Goal: Task Accomplishment & Management: Manage account settings

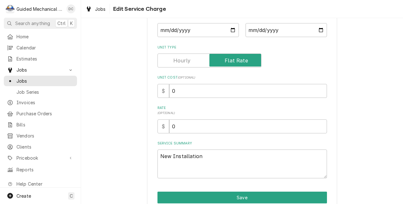
scroll to position [95, 0]
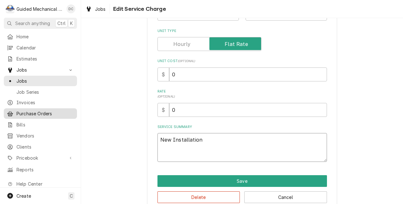
drag, startPoint x: 205, startPoint y: 138, endPoint x: 11, endPoint y: 112, distance: 195.8
click at [11, 112] on div "G Guided Mechanical Services, LLC [GEOGRAPHIC_DATA] Search anything Ctrl K Home…" at bounding box center [201, 102] width 403 height 204
type textarea "I"
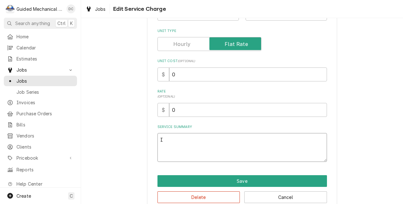
type textarea "x"
type textarea "In"
type textarea "x"
type textarea "Ins"
type textarea "x"
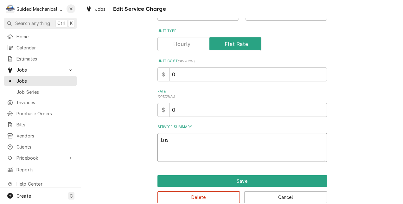
type textarea "Inst"
type textarea "x"
type textarea "Insta"
type textarea "x"
type textarea "Instal"
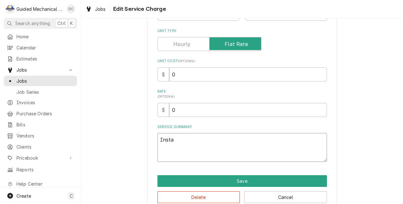
type textarea "x"
type textarea "Install"
type textarea "x"
type textarea "Installa"
type textarea "x"
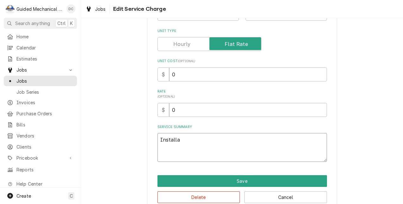
type textarea "Installat"
type textarea "x"
type textarea "Installati"
type textarea "x"
type textarea "Installatio"
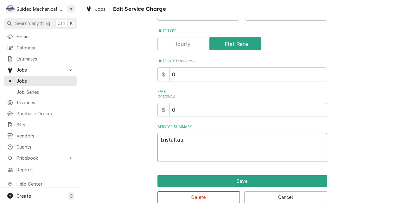
type textarea "x"
type textarea "Installation"
type textarea "x"
type textarea "Installation"
type textarea "x"
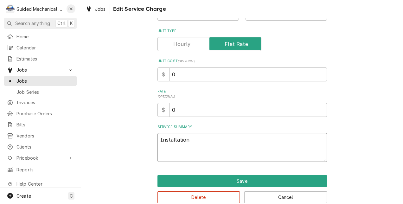
type textarea "Installation o"
type textarea "x"
type textarea "Installation of"
type textarea "x"
type textarea "Installation of"
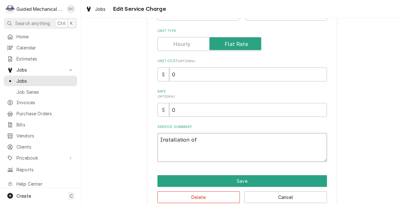
type textarea "x"
type textarea "Installation of H"
type textarea "x"
type textarea "Installation of Ho"
type textarea "x"
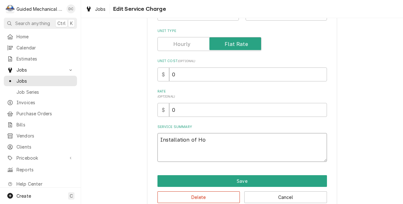
type textarea "Installation of Hos"
type textarea "x"
type textarea "Installation of Hosh"
type textarea "x"
type textarea "Installation of Hoshi"
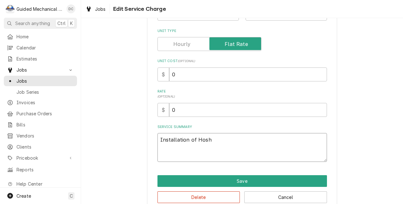
type textarea "x"
type textarea "Installation of Hoshiz"
type textarea "x"
type textarea "Installation of Hoshiza"
type textarea "x"
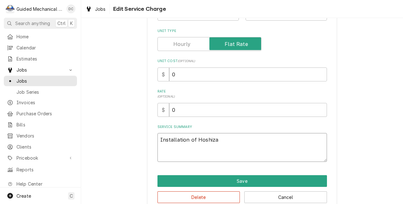
type textarea "Installation of Hoshizak"
type textarea "x"
type textarea "Installation of Hoshizaki"
type textarea "x"
type textarea "Installation of Hoshizaki"
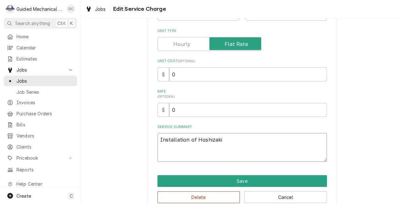
type textarea "x"
type textarea "Installation of Hoshizaki w"
type textarea "x"
type textarea "Installation of Hoshizaki wa"
type textarea "x"
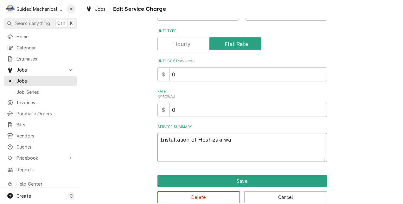
type textarea "Installation of Hoshizaki wat"
type textarea "x"
type textarea "Installation of Hoshizaki wate"
type textarea "x"
type textarea "Installation of Hoshizaki water"
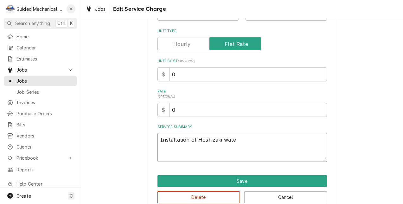
type textarea "x"
type textarea "Installation of Hoshizaki water"
type textarea "x"
type textarea "Installation of Hoshizaki water f"
type textarea "x"
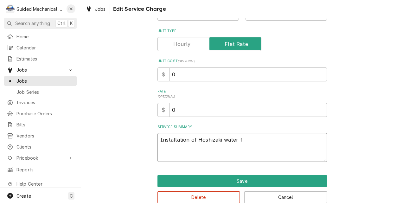
type textarea "Installation of Hoshizaki water fi"
type textarea "x"
type textarea "Installation of Hoshizaki water fil"
type textarea "x"
type textarea "Installation of Hoshizaki water filt"
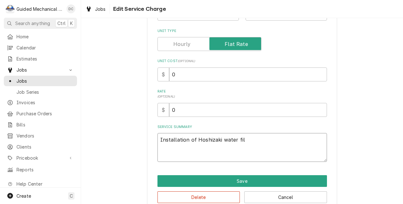
type textarea "x"
type textarea "Installation of Hoshizaki water filte"
type textarea "x"
type textarea "Installation of Hoshizaki water filter"
type textarea "x"
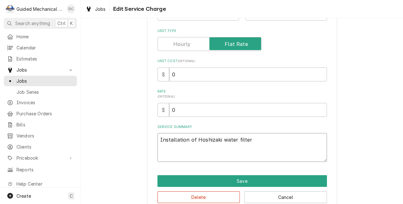
type textarea "Installation of Hoshizaki water filter"
type textarea "x"
type textarea "Installation of Hoshizaki water filter a"
type textarea "x"
type textarea "Installation of Hoshizaki water filter as"
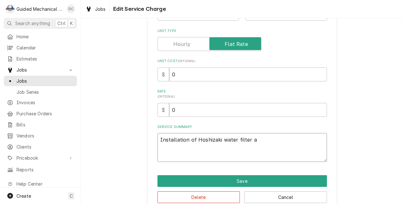
type textarea "x"
type textarea "Installation of Hoshizaki water filter ass"
type textarea "x"
type textarea "Installation of Hoshizaki water filter asse"
type textarea "x"
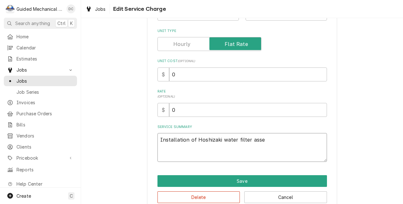
type textarea "Installation of Hoshizaki water filter assem"
type textarea "x"
type textarea "Installation of Hoshizaki water filter assemb"
type textarea "x"
type textarea "Installation of Hoshizaki water filter assembl"
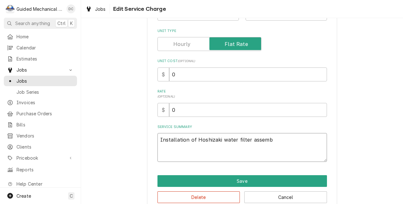
type textarea "x"
type textarea "Installation of Hoshizaki water filter assembly"
type textarea "x"
type textarea "Installation of Hoshizaki water filter assembly"
type textarea "x"
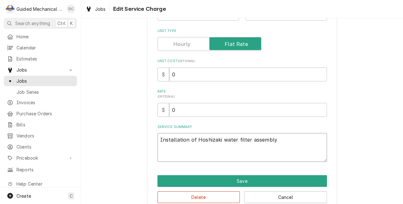
type textarea "Installation of Hoshizaki water filter assembly p"
type textarea "x"
type textarea "Installation of Hoshizaki water filter assembly pr"
type textarea "x"
type textarea "Installation of Hoshizaki water filter assembly pro"
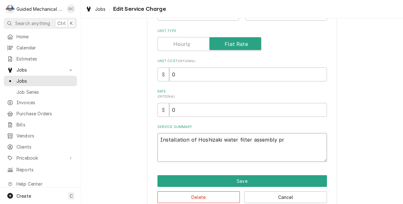
type textarea "x"
type textarea "Installation of Hoshizaki water filter assembly prov"
type textarea "x"
type textarea "Installation of Hoshizaki water filter assembly provi"
type textarea "x"
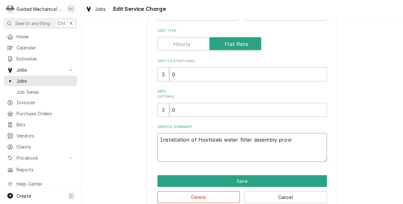
type textarea "Installation of Hoshizaki water filter assembly provid"
type textarea "x"
type textarea "Installation of Hoshizaki water filter assembly provide"
type textarea "x"
type textarea "Installation of Hoshizaki water filter assembly provided"
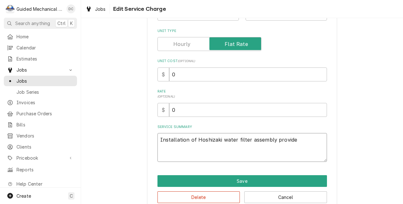
type textarea "x"
type textarea "Installation of Hoshizaki water filter assembly provided"
type textarea "x"
type textarea "Installation of Hoshizaki water filter assembly provided b"
type textarea "x"
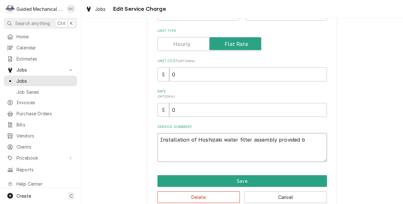
type textarea "Installation of Hoshizaki water filter assembly provided by"
type textarea "x"
type textarea "Installation of Hoshizaki water filter assembly provided by"
type textarea "x"
type textarea "Installation of Hoshizaki water filter assembly provided by c"
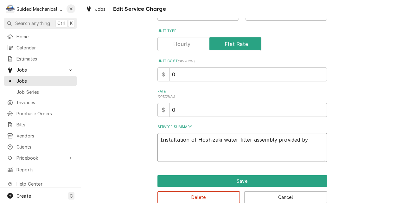
type textarea "x"
type textarea "Installation of Hoshizaki water filter assembly provided by cu"
type textarea "x"
type textarea "Installation of Hoshizaki water filter assembly provided by cus"
type textarea "x"
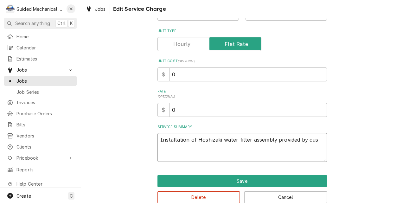
type textarea "Installation of Hoshizaki water filter assembly provided by cust"
type textarea "x"
type textarea "Installation of Hoshizaki water filter assembly provided by custo"
type textarea "x"
type textarea "Installation of Hoshizaki water filter assembly provided by custom"
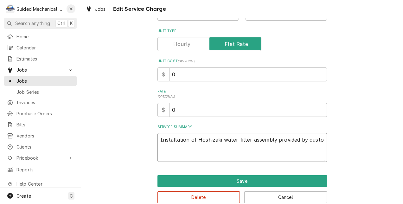
type textarea "x"
type textarea "Installation of Hoshizaki water filter assembly provided by custome"
type textarea "x"
type textarea "Installation of Hoshizaki water filter assembly provided by customer"
type textarea "x"
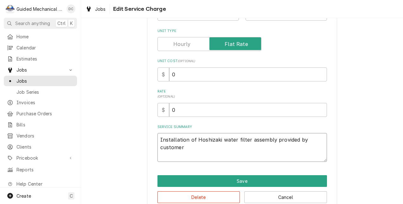
type textarea "Installation of Hoshizaki water filter assembly provided by customer."
type textarea "x"
type textarea "Installation of Hoshizaki water filter assembly provided by customer."
drag, startPoint x: 199, startPoint y: 112, endPoint x: 122, endPoint y: 111, distance: 77.1
click at [122, 111] on div "Use the fields below to edit this service charge Short Description New Installa…" at bounding box center [242, 73] width 322 height 287
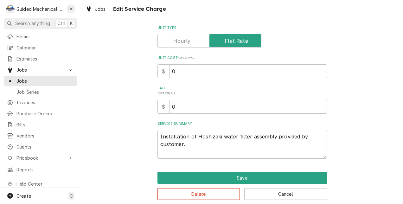
scroll to position [108, 0]
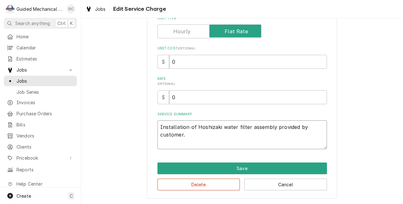
click at [182, 143] on textarea "Installation of Hoshizaki water filter assembly provided by customer." at bounding box center [243, 135] width 170 height 29
drag, startPoint x: 192, startPoint y: 99, endPoint x: 125, endPoint y: 89, distance: 67.4
click at [125, 89] on div "Use the fields below to edit this service charge Short Description New Installa…" at bounding box center [242, 60] width 322 height 287
type input "1"
type textarea "x"
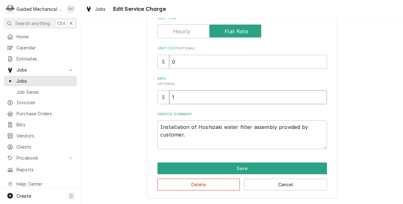
type input "14"
type textarea "x"
type input "145"
type textarea "x"
type input "145"
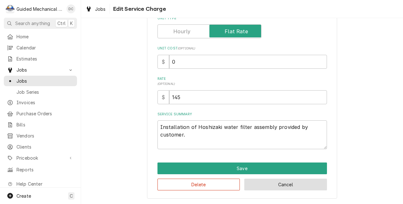
click at [296, 186] on button "Cancel" at bounding box center [286, 185] width 83 height 12
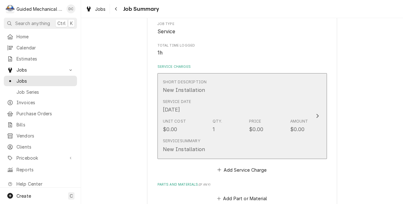
scroll to position [95, 0]
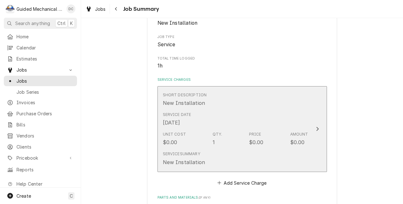
click at [260, 126] on div "Service Date Sep 19, 2025" at bounding box center [236, 119] width 146 height 20
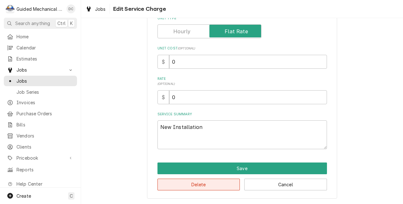
click at [199, 184] on button "Delete" at bounding box center [199, 185] width 83 height 12
type textarea "x"
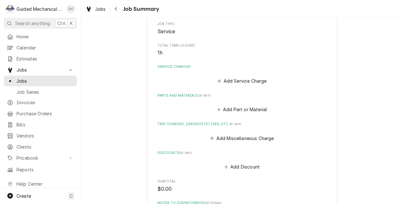
scroll to position [95, 0]
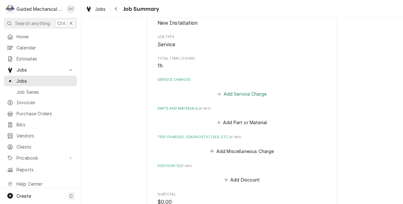
click at [225, 93] on button "Add Service Charge" at bounding box center [242, 93] width 51 height 9
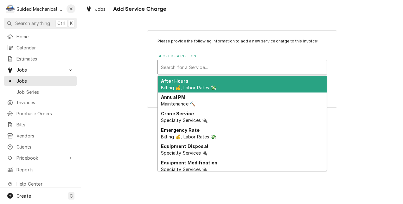
click at [205, 62] on div "Short Description" at bounding box center [242, 67] width 163 height 11
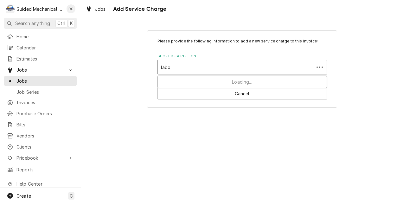
type input "labor"
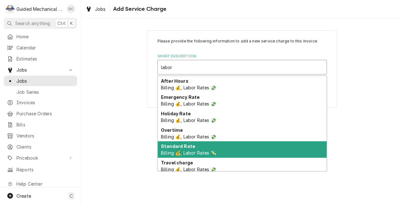
click at [199, 152] on span "Billing 💰, Labor Rates 💸" at bounding box center [188, 152] width 55 height 5
type textarea "x"
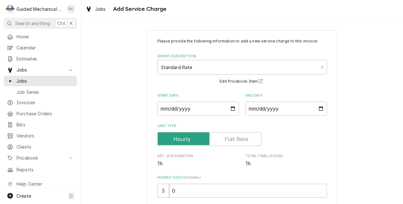
scroll to position [32, 0]
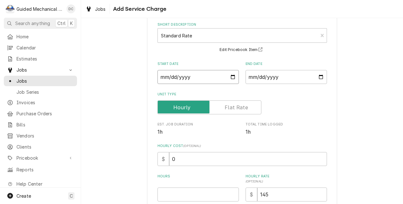
click at [231, 79] on input "Start Date" at bounding box center [199, 77] width 82 height 14
type input "2025-09-19"
type textarea "x"
click at [318, 78] on input "End Date" at bounding box center [287, 77] width 82 height 14
type input "2025-09-19"
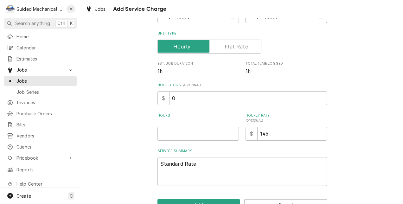
scroll to position [95, 0]
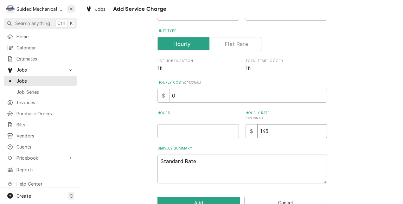
drag, startPoint x: 276, startPoint y: 134, endPoint x: 234, endPoint y: 132, distance: 42.2
click at [234, 132] on div "Hours Hourly Rate ( optional ) $ 145" at bounding box center [243, 125] width 170 height 28
type textarea "x"
type input "1"
type textarea "x"
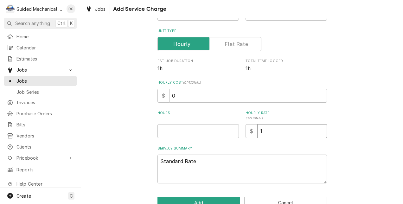
type input "12"
type textarea "x"
type input "125"
click at [204, 132] on input "Hours" at bounding box center [199, 131] width 82 height 14
type textarea "x"
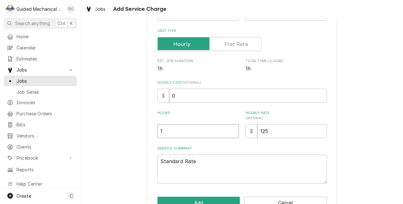
type input "1"
drag, startPoint x: 210, startPoint y: 162, endPoint x: 130, endPoint y: 163, distance: 79.9
click at [130, 163] on div "Please provide the following information to add a new service charge to this in…" at bounding box center [242, 76] width 322 height 293
type textarea "x"
type textarea "D"
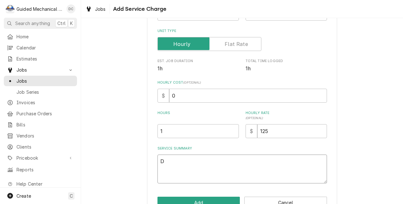
type textarea "x"
type textarea "Du"
type textarea "x"
type textarea "Dur"
type textarea "x"
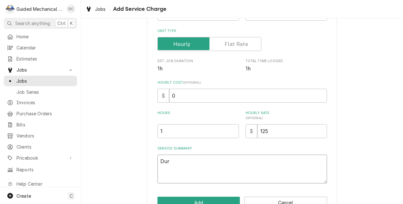
type textarea "Duri"
type textarea "x"
type textarea "Durin"
type textarea "x"
type textarea "During"
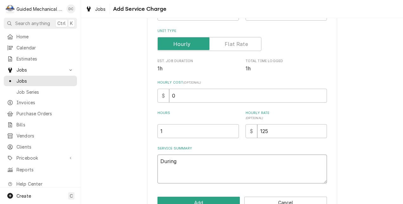
type textarea "x"
type textarea "During"
type textarea "x"
type textarea "During m"
type textarea "x"
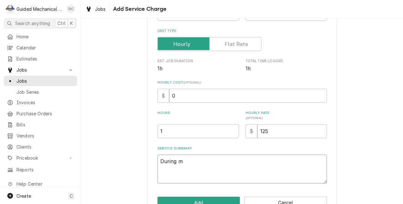
type textarea "During ma"
type textarea "x"
type textarea "During mai"
type textarea "x"
type textarea "During main"
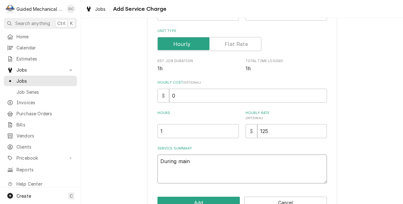
type textarea "x"
type textarea "During maint"
type textarea "x"
type textarea "During mainte"
type textarea "x"
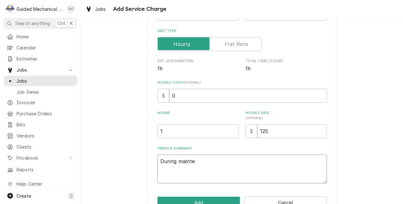
type textarea "During mainten"
type textarea "x"
type textarea "During maintene"
type textarea "x"
type textarea "During mainten"
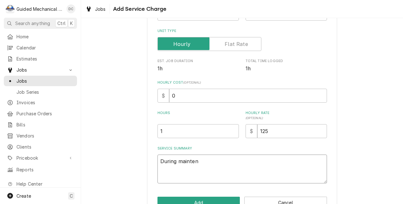
type textarea "x"
type textarea "During maintena"
type textarea "x"
type textarea "During maintenan"
type textarea "x"
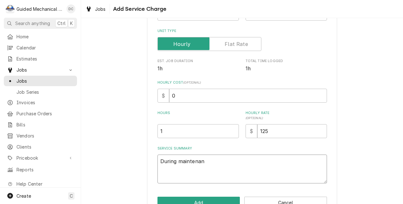
type textarea "During maintenanc"
type textarea "x"
click at [301, 163] on textarea "During maintenance found Hoshizaki water filter assembly not installed" at bounding box center [243, 169] width 170 height 29
click at [263, 168] on textarea "During maintenance found Hoshizaki water filter assembly was not installed" at bounding box center [243, 169] width 170 height 29
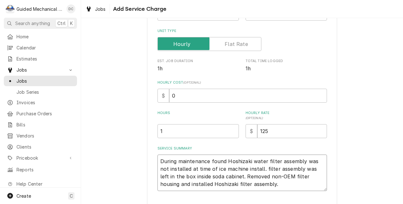
click at [252, 183] on textarea "During maintenance found Hoshizaki water filter assembly was not installed at t…" at bounding box center [243, 173] width 170 height 36
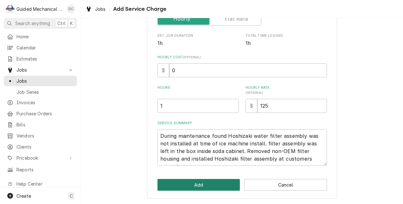
click at [209, 182] on button "Add" at bounding box center [199, 185] width 83 height 12
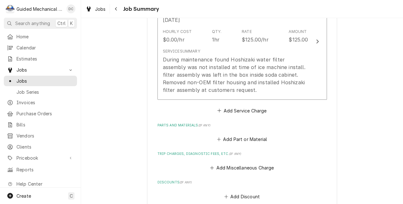
scroll to position [222, 0]
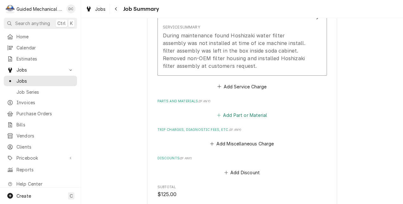
click at [244, 115] on button "Add Part or Material" at bounding box center [242, 115] width 52 height 9
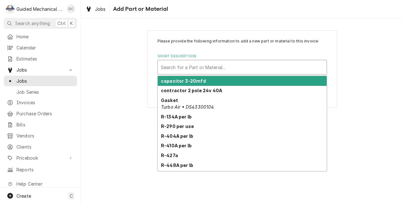
click at [245, 69] on div "Short Description" at bounding box center [242, 67] width 163 height 11
click at [248, 65] on div "Short Description" at bounding box center [242, 67] width 163 height 11
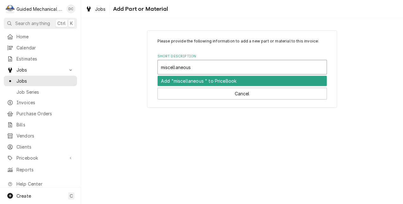
click at [173, 79] on div "Add "miscellaneous " to PriceBook" at bounding box center [242, 81] width 169 height 10
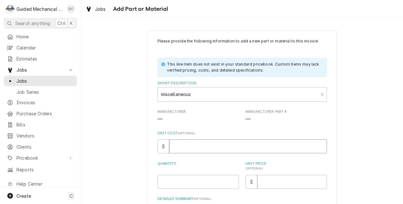
click at [193, 145] on input "Unit Cost ( optional )" at bounding box center [248, 147] width 158 height 14
click at [214, 185] on input "Quantity" at bounding box center [199, 182] width 82 height 14
click at [266, 181] on input "Unit Price ( optional )" at bounding box center [293, 182] width 70 height 14
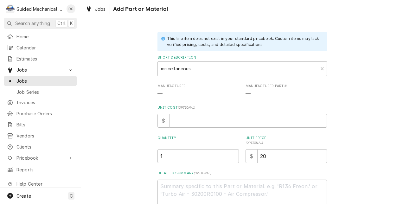
scroll to position [69, 0]
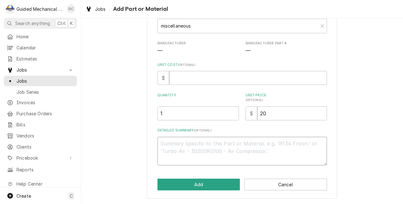
click at [226, 141] on textarea "Detailed Summary ( optional )" at bounding box center [243, 151] width 170 height 29
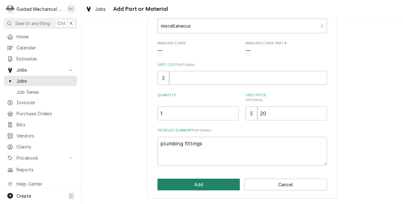
click at [212, 180] on button "Add" at bounding box center [199, 185] width 83 height 12
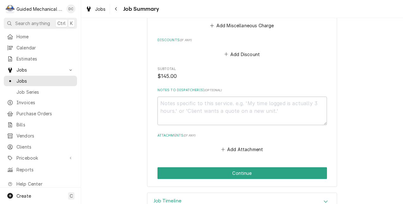
scroll to position [489, 0]
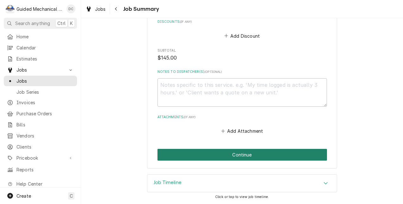
click at [297, 155] on button "Continue" at bounding box center [243, 155] width 170 height 12
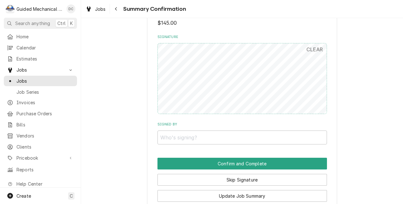
scroll to position [444, 0]
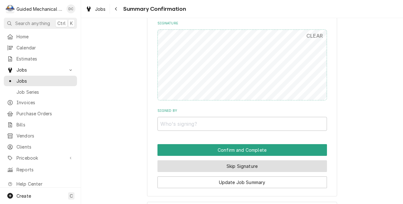
click at [281, 169] on button "Skip Signature" at bounding box center [243, 167] width 170 height 12
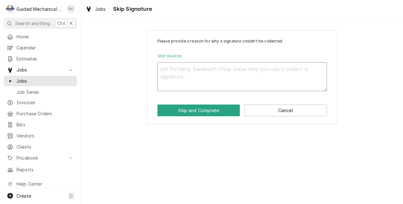
click at [238, 84] on textarea "Skip Reason" at bounding box center [243, 76] width 170 height 29
type textarea "x"
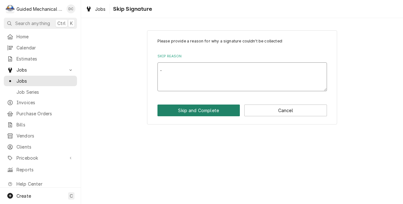
type textarea "."
click at [220, 107] on button "Skip and Complete" at bounding box center [199, 111] width 83 height 12
type textarea "x"
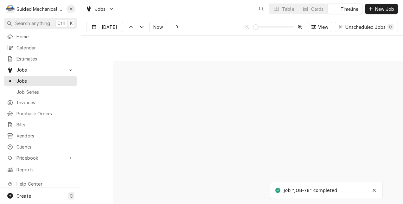
scroll to position [3082, 0]
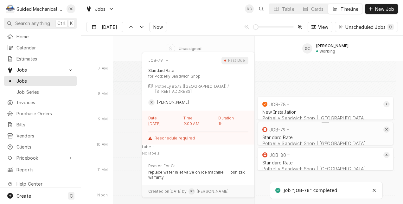
click at [312, 131] on div "JOB-79" at bounding box center [321, 130] width 121 height 8
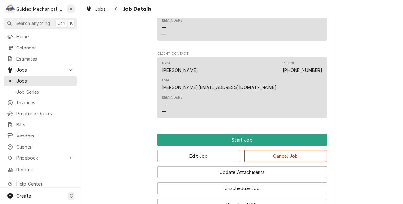
scroll to position [444, 0]
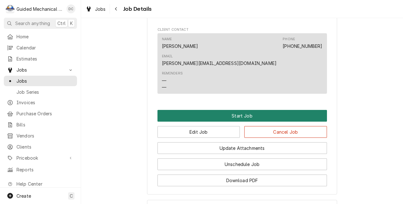
click at [244, 110] on button "Start Job" at bounding box center [243, 116] width 170 height 12
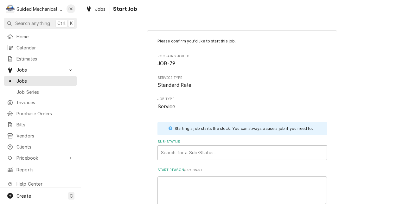
scroll to position [32, 0]
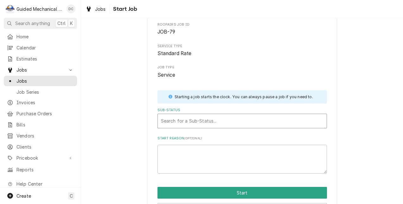
click at [226, 118] on div "Sub-Status" at bounding box center [242, 120] width 163 height 11
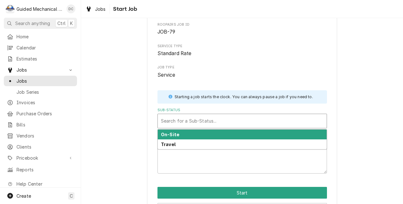
click at [218, 134] on div "On-Site" at bounding box center [242, 135] width 169 height 10
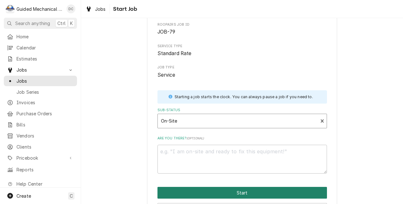
click at [231, 188] on button "Start" at bounding box center [243, 193] width 170 height 12
type textarea "x"
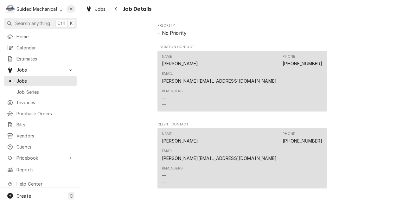
scroll to position [412, 0]
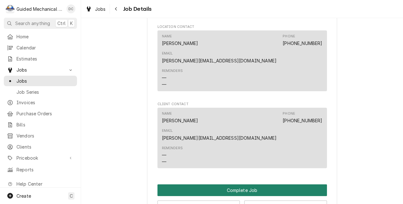
click at [248, 185] on button "Complete Job" at bounding box center [243, 191] width 170 height 12
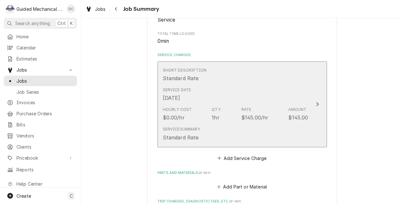
scroll to position [127, 0]
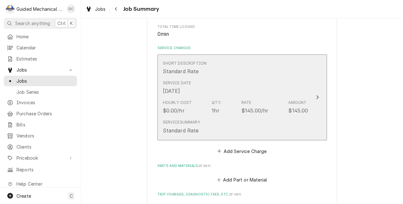
click at [316, 96] on icon "Update Line Item" at bounding box center [317, 97] width 3 height 5
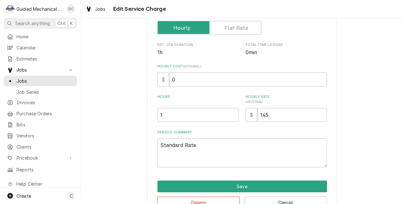
scroll to position [127, 0]
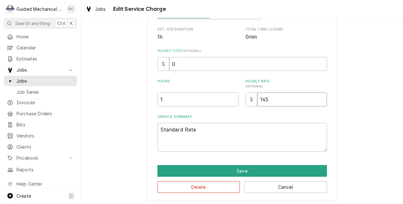
drag, startPoint x: 278, startPoint y: 98, endPoint x: 274, endPoint y: 99, distance: 4.1
click at [274, 99] on input "145" at bounding box center [293, 100] width 70 height 14
drag, startPoint x: 202, startPoint y: 125, endPoint x: 194, endPoint y: 143, distance: 19.9
click at [195, 141] on div "Use the fields below to edit this service charge Short Description Standard Rat…" at bounding box center [243, 31] width 170 height 240
click at [141, 189] on div "Use the fields below to edit this service charge Short Description Standard Rat…" at bounding box center [242, 52] width 322 height 309
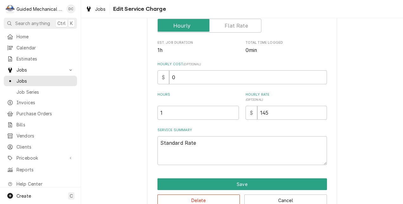
scroll to position [129, 0]
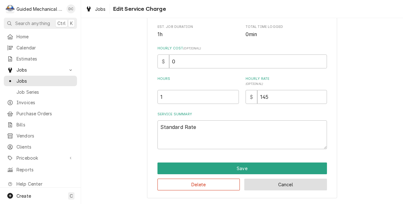
click at [258, 186] on button "Cancel" at bounding box center [286, 185] width 83 height 12
type textarea "x"
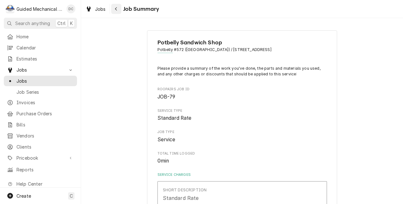
click at [116, 7] on icon "Navigate back" at bounding box center [116, 9] width 3 height 4
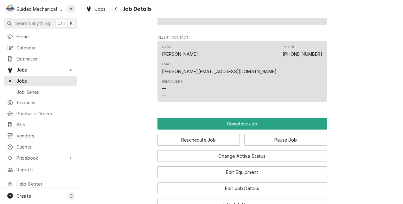
scroll to position [468, 0]
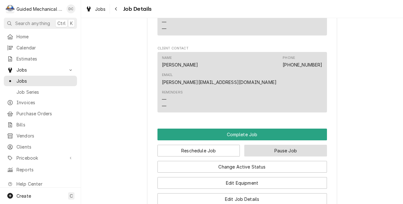
click at [279, 145] on button "Pause Job" at bounding box center [286, 151] width 83 height 12
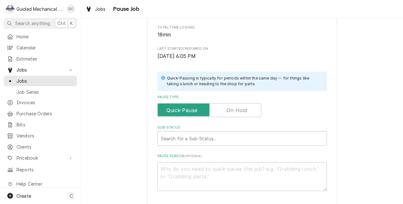
scroll to position [95, 0]
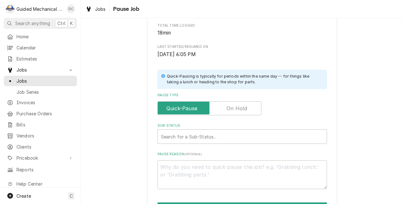
click at [236, 107] on label "Pause Type" at bounding box center [210, 109] width 104 height 14
click at [236, 107] on input "Pause Type" at bounding box center [210, 109] width 98 height 14
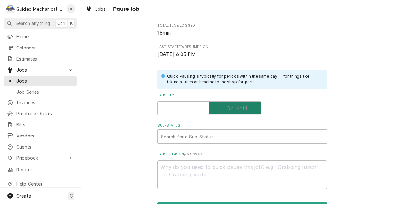
checkbox input "true"
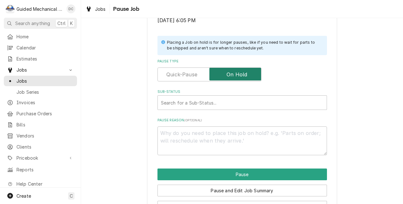
scroll to position [152, 0]
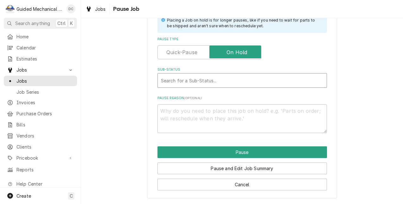
click at [226, 82] on div "Sub-Status" at bounding box center [242, 80] width 163 height 11
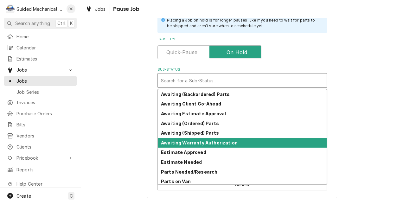
click at [207, 144] on strong "Awaiting Warranty Authorization" at bounding box center [199, 142] width 77 height 5
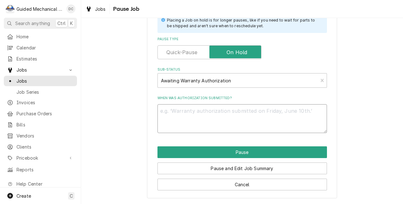
click at [279, 109] on textarea "When was authorization submitted?" at bounding box center [243, 118] width 170 height 29
type textarea "x"
type textarea "9"
type textarea "x"
type textarea "9-"
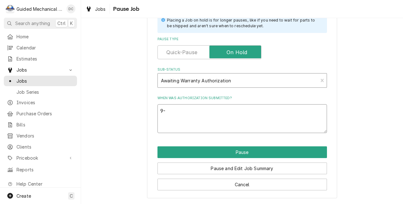
type textarea "x"
type textarea "9-1"
type textarea "x"
type textarea "9-19"
type textarea "x"
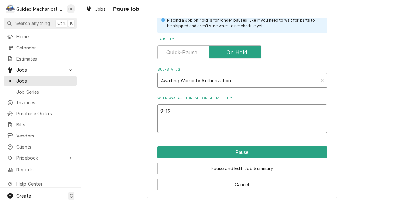
type textarea "9-19-"
type textarea "x"
type textarea "9-19-2"
type textarea "x"
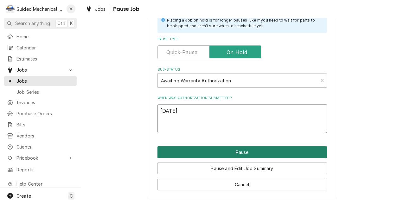
type textarea "9-19-25"
click at [264, 149] on button "Pause" at bounding box center [243, 153] width 170 height 12
type textarea "x"
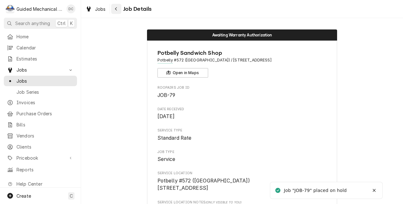
click at [118, 9] on div "Navigate back" at bounding box center [116, 9] width 6 height 6
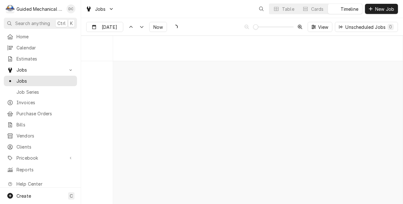
scroll to position [3082, 0]
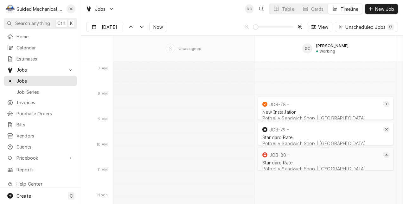
click at [301, 157] on div "JOB-80" at bounding box center [321, 155] width 121 height 8
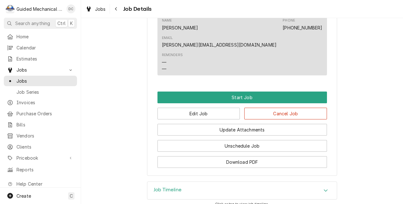
scroll to position [476, 0]
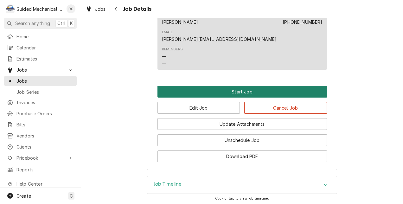
click at [228, 86] on button "Start Job" at bounding box center [243, 92] width 170 height 12
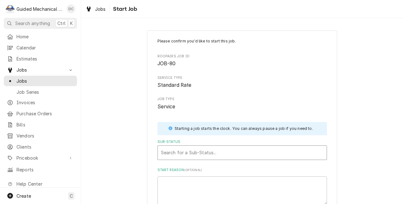
click at [198, 155] on div "Sub-Status" at bounding box center [242, 152] width 163 height 11
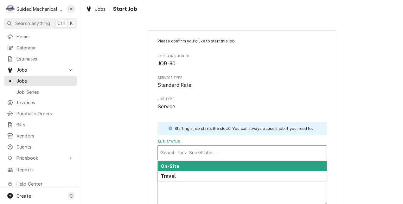
click at [197, 165] on div "On-Site" at bounding box center [242, 166] width 169 height 10
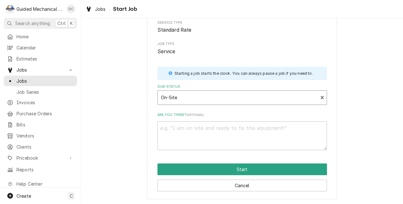
scroll to position [56, 0]
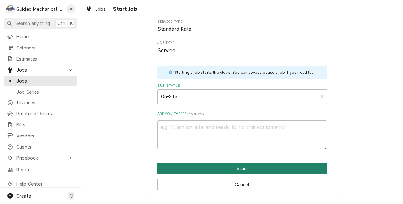
click at [240, 168] on button "Start" at bounding box center [243, 169] width 170 height 12
type textarea "x"
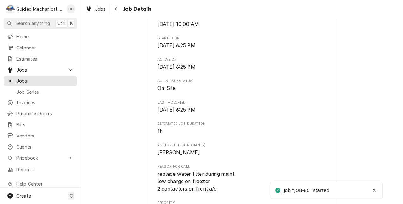
scroll to position [412, 0]
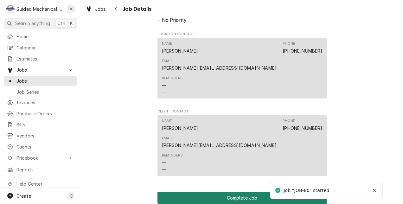
click at [228, 192] on button "Complete Job" at bounding box center [243, 198] width 170 height 12
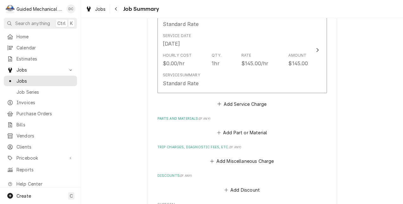
scroll to position [127, 0]
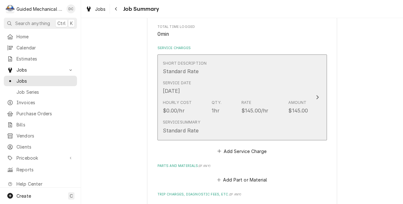
click at [307, 89] on button "Short Description Standard Rate Service Date [DATE] Hourly Cost $0.00/hr Qty. 1…" at bounding box center [243, 98] width 170 height 86
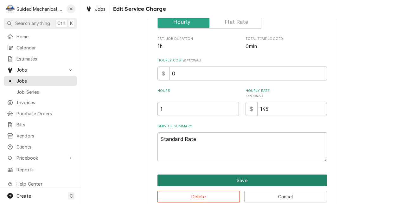
scroll to position [129, 0]
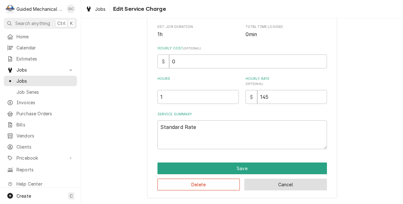
click at [312, 185] on button "Cancel" at bounding box center [286, 185] width 83 height 12
type textarea "x"
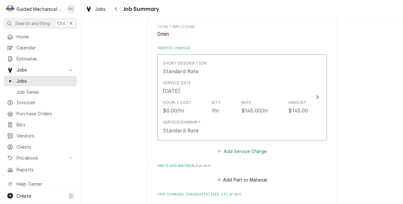
click at [263, 151] on button "Add Service Charge" at bounding box center [242, 151] width 51 height 9
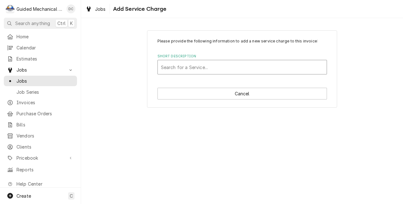
click at [230, 68] on div "Short Description" at bounding box center [242, 67] width 163 height 11
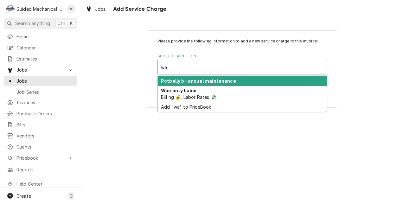
type input "w"
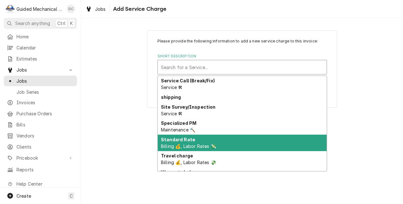
scroll to position [357, 0]
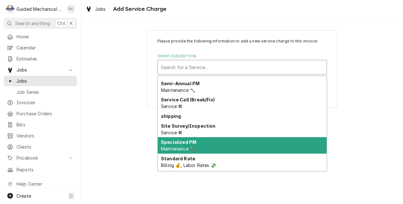
click at [346, 107] on div "Please provide the following information to add a new service charge to this in…" at bounding box center [242, 69] width 322 height 89
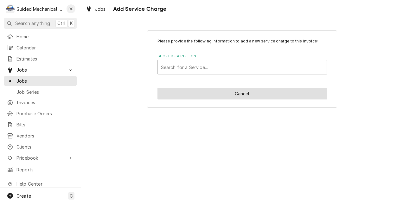
click at [290, 93] on button "Cancel" at bounding box center [243, 94] width 170 height 12
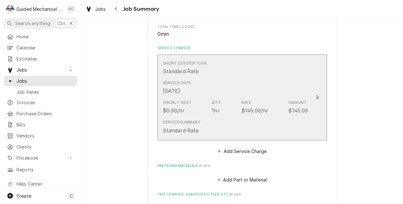
click at [279, 84] on div "Service Date Sep 19, 2025" at bounding box center [236, 88] width 146 height 20
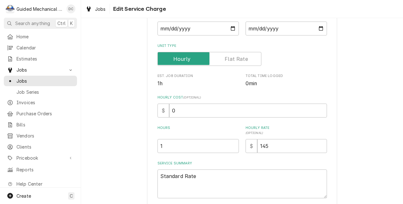
scroll to position [129, 0]
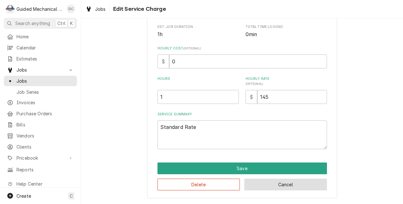
click at [289, 185] on button "Cancel" at bounding box center [286, 185] width 83 height 12
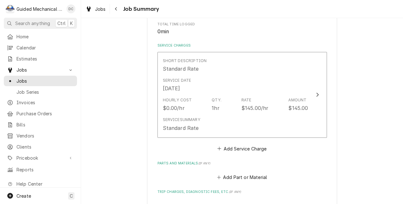
scroll to position [127, 0]
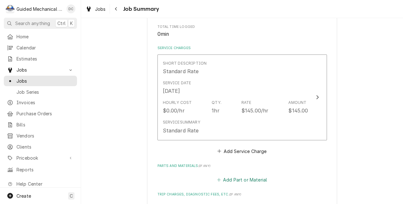
click at [244, 182] on button "Add Part or Material" at bounding box center [242, 180] width 52 height 9
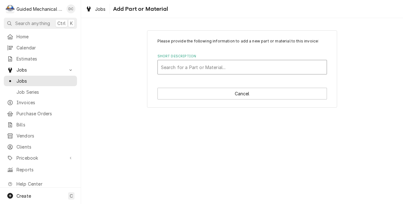
click at [225, 67] on div "Short Description" at bounding box center [242, 67] width 163 height 11
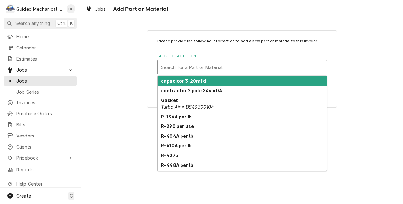
click at [351, 38] on div "Please provide the following information to add a new part or material to this …" at bounding box center [242, 69] width 322 height 89
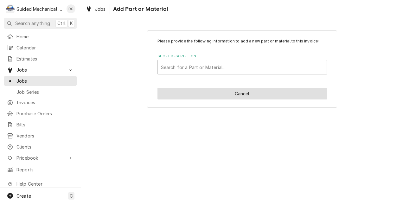
click at [238, 97] on button "Cancel" at bounding box center [243, 94] width 170 height 12
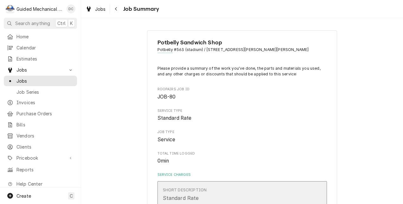
scroll to position [127, 0]
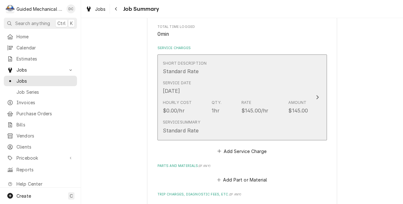
click at [265, 88] on div "Service Date Sep 19, 2025" at bounding box center [236, 88] width 146 height 20
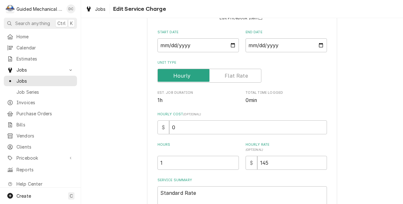
scroll to position [95, 0]
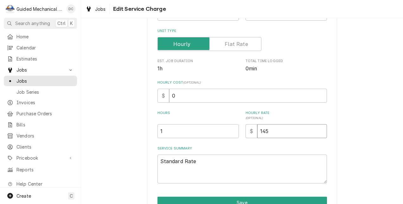
drag, startPoint x: 277, startPoint y: 130, endPoint x: 237, endPoint y: 131, distance: 40.3
click at [237, 131] on div "Hours 1 Hourly Rate ( optional ) $ 145" at bounding box center [243, 125] width 170 height 28
type textarea "x"
type input "1"
type textarea "x"
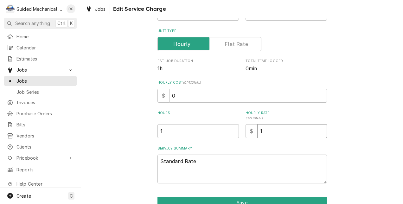
type input "15"
type textarea "x"
type input "150"
drag, startPoint x: 218, startPoint y: 159, endPoint x: 97, endPoint y: 166, distance: 120.7
click at [97, 166] on div "Use the fields below to edit this service charge Short Description Standard Rat…" at bounding box center [242, 84] width 322 height 309
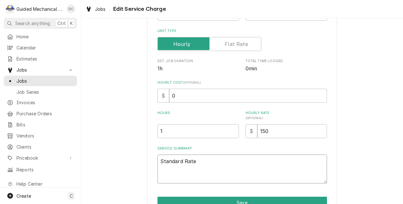
type textarea "x"
type textarea "E"
type textarea "x"
type textarea "Ev"
type textarea "x"
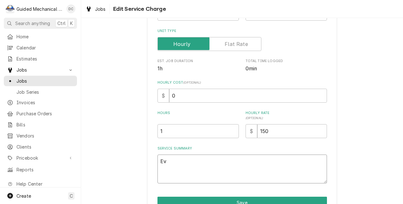
type textarea "Eve"
type textarea "x"
type textarea "Ever"
type textarea "x"
type textarea "Everp"
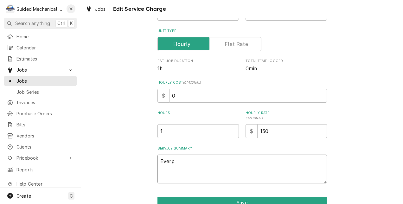
type textarea "x"
type textarea "Everpu"
type textarea "x"
type textarea "Everpur"
type textarea "x"
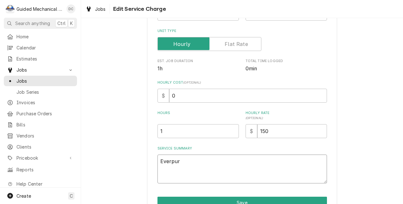
type textarea "Everpure"
type textarea "x"
type textarea "Everpure"
type textarea "x"
type textarea "Everpure I"
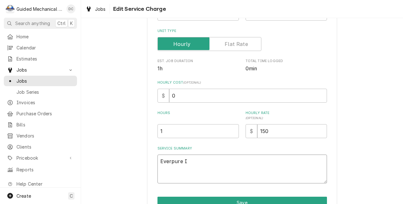
type textarea "x"
type textarea "Everpure I2"
type textarea "x"
type textarea "Everpure I20"
type textarea "x"
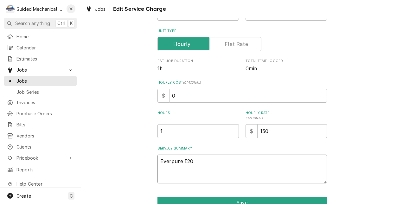
type textarea "Everpure I200"
type textarea "x"
type textarea "Everpure I2000"
type textarea "x"
type textarea "Everpure I2000"
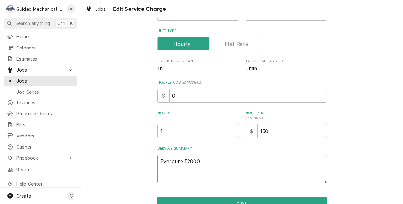
type textarea "x"
type textarea "Everpure I2000 w"
type textarea "x"
type textarea "Everpure I2000 wa"
type textarea "x"
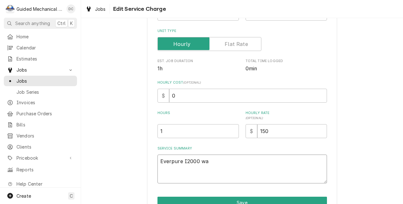
type textarea "Everpure I2000 wat"
type textarea "x"
type textarea "Everpure I2000 wate"
type textarea "x"
type textarea "Everpure I2000 water"
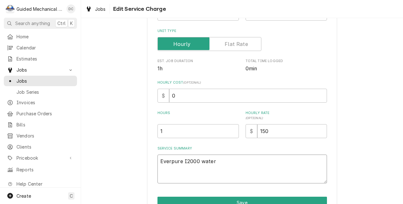
type textarea "x"
type textarea "Everpure I2000 water"
type textarea "x"
type textarea "Everpure I2000 water f"
type textarea "x"
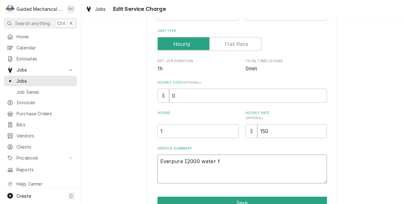
type textarea "Everpure I2000 water fi"
type textarea "x"
type textarea "Everpure I2000 water fil"
type textarea "x"
type textarea "Everpure I2000 water filt"
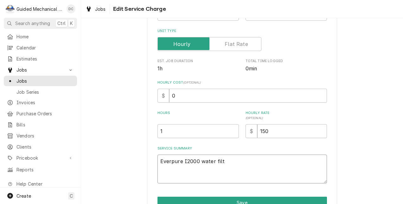
type textarea "x"
type textarea "Everpure I2000 water filte"
type textarea "x"
type textarea "Everpure I2000 water filter"
type textarea "x"
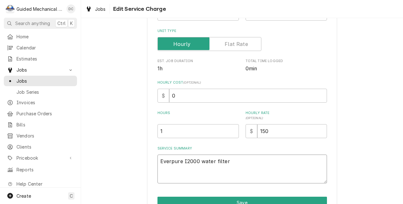
type textarea "Everpure I2000 water filter"
type textarea "x"
type textarea "Everpure I2000 water filter r"
type textarea "x"
type textarea "Everpure I2000 water filter re"
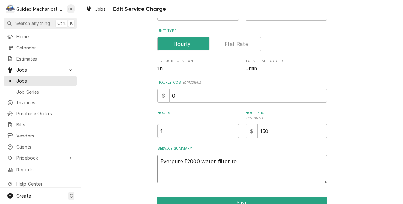
type textarea "x"
type textarea "Everpure I2000 water filter rep"
type textarea "x"
type textarea "Everpure I2000 water filter repl"
type textarea "x"
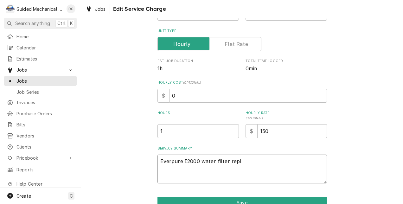
type textarea "Everpure I2000 water filter repla"
type textarea "x"
type textarea "Everpure I2000 water filter replac"
type textarea "x"
type textarea "Everpure I2000 water filter replace"
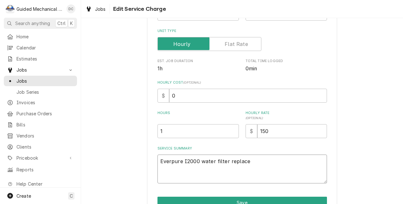
type textarea "x"
type textarea "Everpure I2000 water filter replaced"
type textarea "x"
type textarea "Everpure I2000 water filter replaced"
type textarea "x"
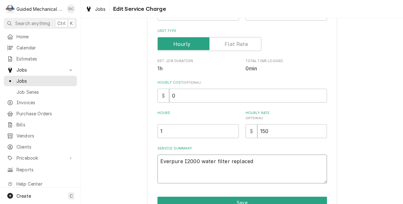
type textarea "Everpure I2000 water filter replaced d"
type textarea "x"
type textarea "Everpure I2000 water filter replaced du"
type textarea "x"
type textarea "Everpure I2000 water filter replaced dur"
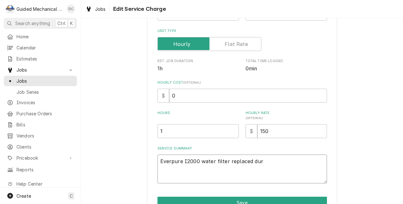
type textarea "x"
type textarea "Everpure I2000 water filter replaced duri"
type textarea "x"
type textarea "Everpure I2000 water filter replaced durin"
type textarea "x"
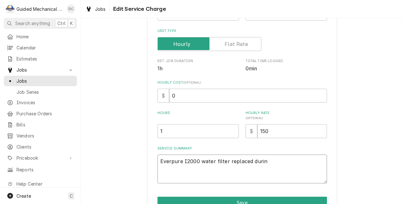
type textarea "Everpure I2000 water filter replaced during"
type textarea "x"
type textarea "Everpure I2000 water filter replaced during"
type textarea "x"
type textarea "Everpure I2000 water filter replaced during m"
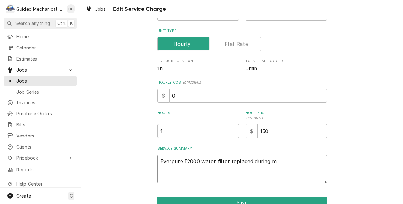
type textarea "x"
type textarea "Everpure I2000 water filter replaced during ma"
type textarea "x"
type textarea "Everpure I2000 water filter replaced during mai"
type textarea "x"
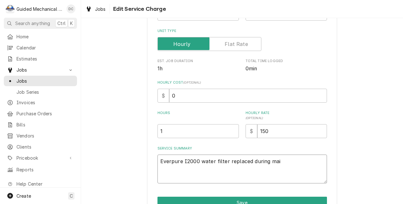
type textarea "Everpure I2000 water filter replaced during main"
type textarea "x"
type textarea "Everpure I2000 water filter replaced during maint"
type textarea "x"
type textarea "Everpure I2000 water filter replaced during mainte"
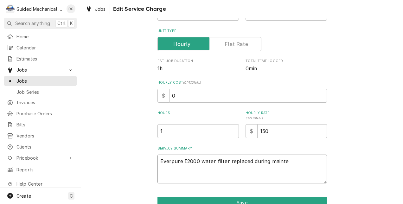
type textarea "x"
type textarea "Everpure I2000 water filter replaced during mainten"
type textarea "x"
type textarea "Everpure I2000 water filter replaced during maintena"
type textarea "x"
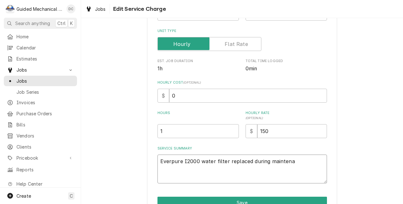
type textarea "Everpure I2000 water filter replaced during maintenan"
type textarea "x"
type textarea "Everpure I2000 water filter replaced during maintenanc"
type textarea "x"
type textarea "Everpure I2000 water filter replaced during maintenance"
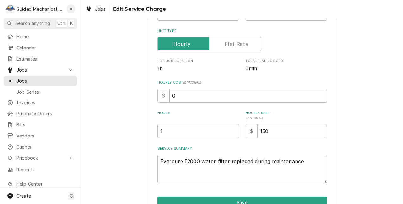
click at [233, 43] on label "Unit Type" at bounding box center [210, 44] width 104 height 14
click at [233, 43] on input "Unit Type" at bounding box center [210, 44] width 98 height 14
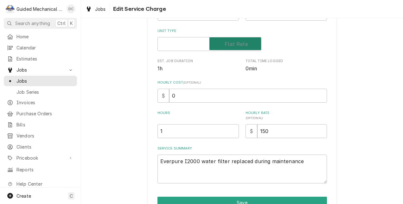
checkbox input "true"
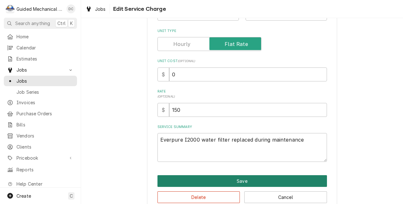
click at [230, 180] on button "Save" at bounding box center [243, 181] width 170 height 12
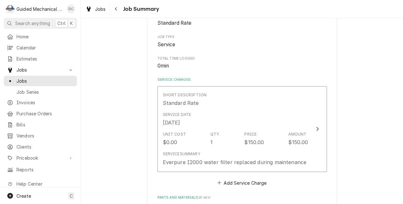
scroll to position [127, 0]
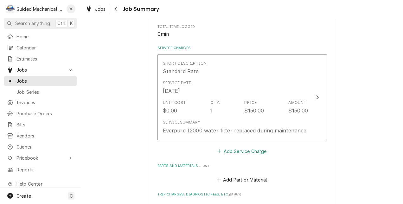
click at [253, 153] on button "Add Service Charge" at bounding box center [242, 151] width 51 height 9
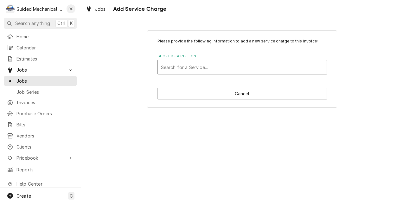
click at [234, 69] on div "Short Description" at bounding box center [242, 67] width 163 height 11
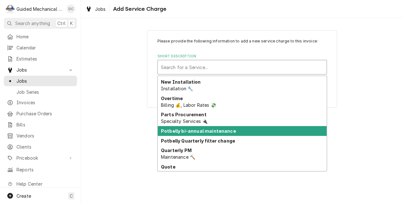
scroll to position [206, 0]
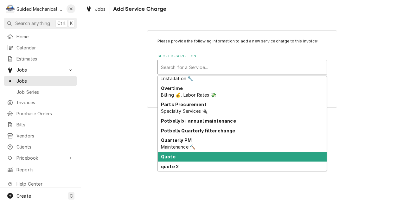
click at [272, 159] on div "Quote" at bounding box center [242, 157] width 169 height 10
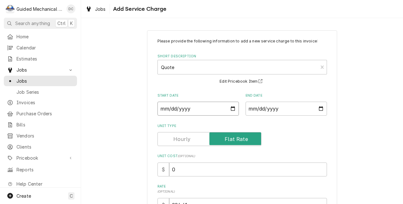
click at [232, 110] on input "Start Date" at bounding box center [199, 109] width 82 height 14
type textarea "x"
type input "2025-09-19"
click at [321, 108] on input "End Date" at bounding box center [287, 109] width 82 height 14
type textarea "x"
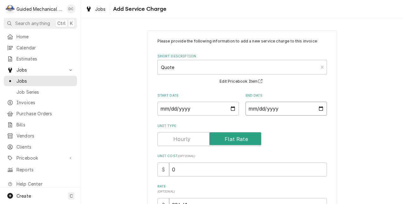
type input "2025-09-19"
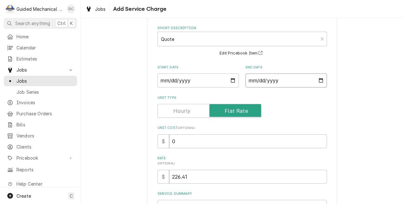
scroll to position [63, 0]
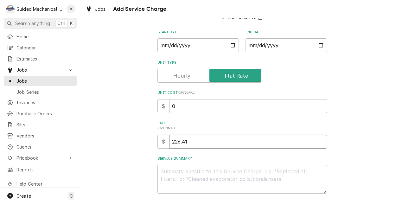
drag, startPoint x: 217, startPoint y: 141, endPoint x: 138, endPoint y: 139, distance: 79.0
click at [142, 138] on div "Please provide the following information to add a new service charge to this in…" at bounding box center [242, 96] width 322 height 271
type textarea "x"
type input "2"
type textarea "x"
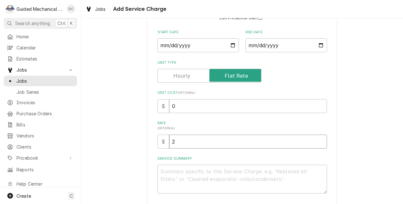
type input "27"
type textarea "x"
type input "275"
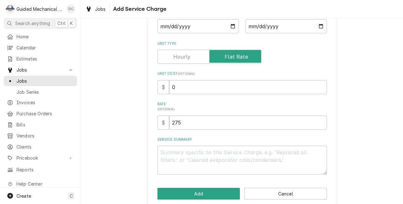
scroll to position [92, 0]
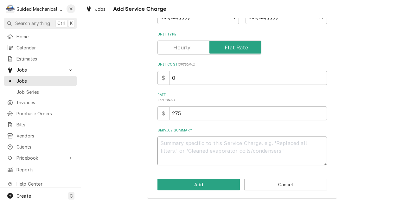
click at [242, 146] on textarea "Service Summary" at bounding box center [243, 151] width 170 height 29
type textarea "x"
type textarea "D"
type textarea "x"
type textarea "Du"
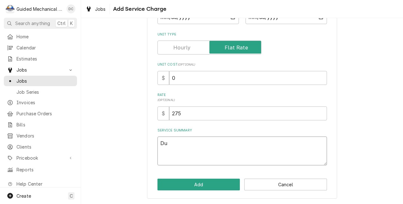
type textarea "x"
type textarea "Dur"
type textarea "x"
type textarea "Durr"
type textarea "x"
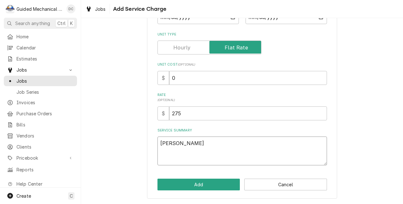
type textarea "Durri"
type textarea "x"
type textarea "Durrin"
type textarea "x"
type textarea "Durring"
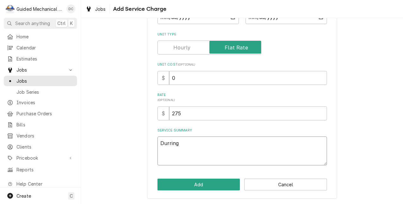
type textarea "x"
type textarea "Durring"
type textarea "x"
type textarea "Durring p"
type textarea "x"
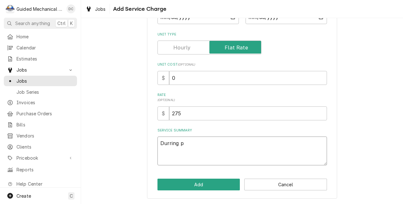
type textarea "Durring pr"
type textarea "x"
type textarea "Durring pre"
type textarea "x"
type textarea "Durring prev"
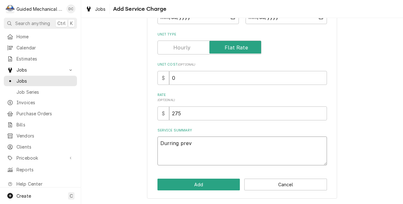
type textarea "x"
type textarea "Durring preve"
type textarea "x"
type textarea "Durring preven"
type textarea "x"
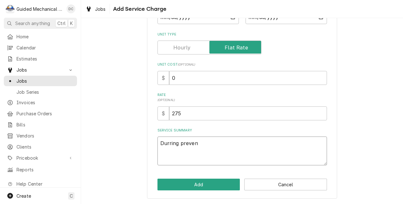
type textarea "Durring prevent"
type textarea "x"
type textarea "Durring preventa"
type textarea "x"
type textarea "Durring preventat"
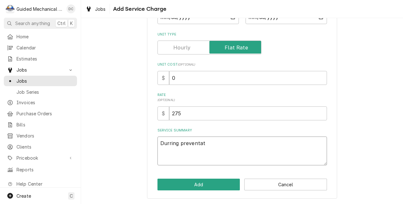
type textarea "x"
type textarea "Durring preventati"
type textarea "x"
type textarea "Durring preventativ"
type textarea "x"
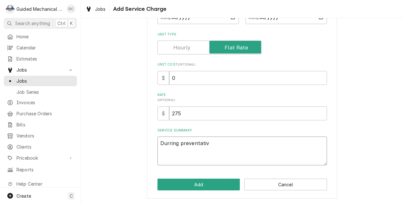
type textarea "Durring preventative"
type textarea "x"
type textarea "Durring preventative"
type textarea "x"
type textarea "Durring preventative m"
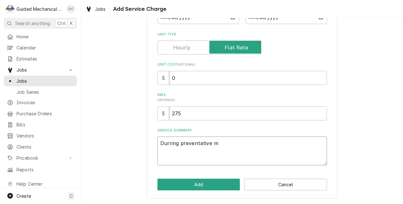
type textarea "x"
type textarea "Durring preventative ma"
type textarea "x"
type textarea "Durring preventative mai"
type textarea "x"
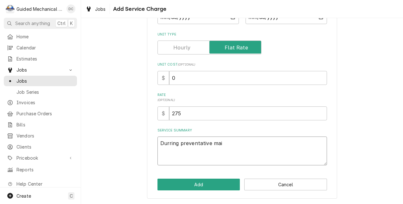
type textarea "Durring preventative main"
type textarea "x"
type textarea "Durring preventative maint"
type textarea "x"
type textarea "Durring preventative mainte"
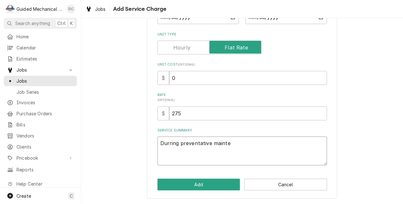
type textarea "x"
type textarea "Durring preventative mainten"
type textarea "x"
type textarea "Durring preventative maintena"
type textarea "x"
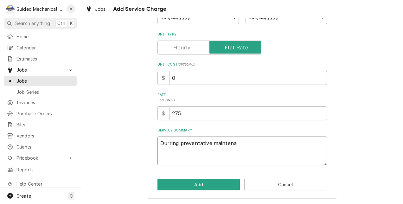
type textarea "Durring preventative maintenan"
type textarea "x"
type textarea "Durring preventative maintenanc"
type textarea "x"
type textarea "Durring preventative maintenance"
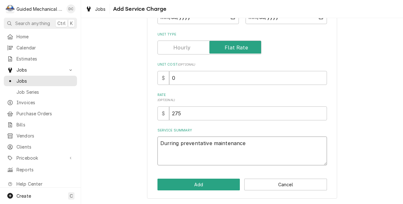
type textarea "x"
type textarea "Durring preventative maintenance"
type textarea "x"
type textarea "Durring preventative maintenance f"
type textarea "x"
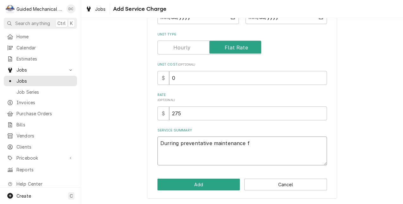
type textarea "Durring preventative maintenance fo"
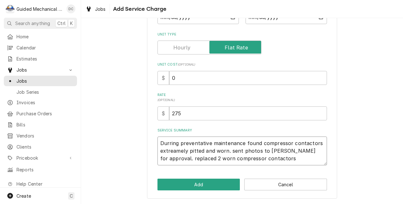
click at [248, 159] on textarea "Durring preventative maintenance found compressor contactors extreamely pitted …" at bounding box center [243, 151] width 170 height 29
click at [285, 159] on textarea "Durring preventative maintenance found compressor contactors extreamely pitted …" at bounding box center [243, 151] width 170 height 29
click at [158, 142] on textarea "During preventative maintenance found compressor contactors extremely pitted an…" at bounding box center [243, 151] width 170 height 29
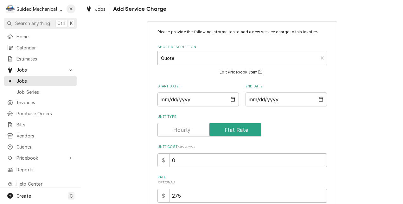
scroll to position [0, 0]
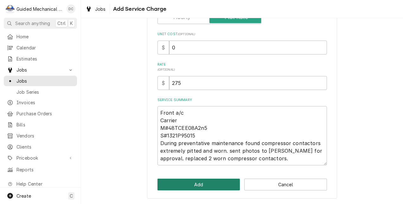
click at [214, 185] on button "Add" at bounding box center [199, 185] width 83 height 12
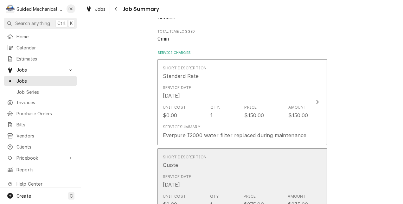
scroll to position [127, 0]
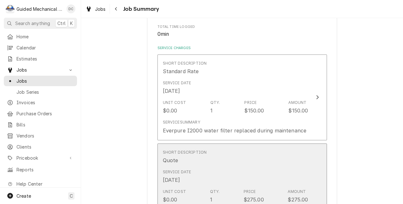
click at [202, 157] on div "Short Description Quote" at bounding box center [185, 157] width 44 height 15
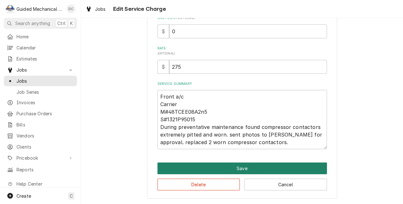
click at [214, 166] on button "Save" at bounding box center [243, 169] width 170 height 12
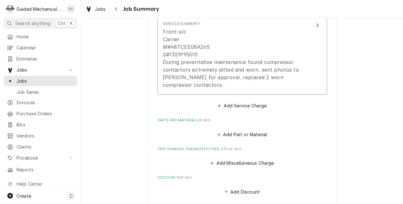
scroll to position [317, 0]
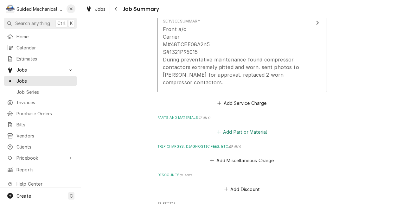
click at [252, 132] on button "Add Part or Material" at bounding box center [242, 132] width 52 height 9
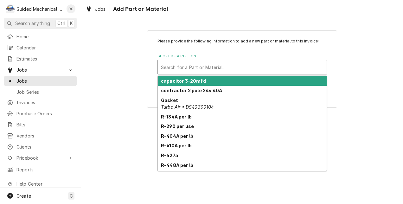
click at [234, 67] on div "Short Description" at bounding box center [242, 67] width 163 height 11
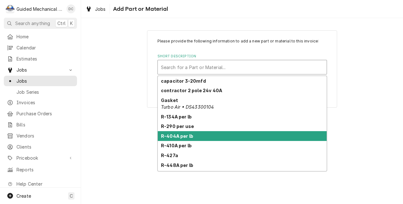
click at [257, 136] on div "R-404A per lb" at bounding box center [242, 136] width 169 height 10
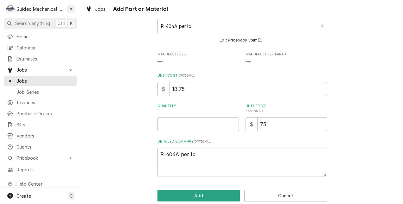
scroll to position [52, 0]
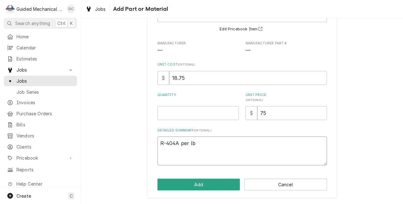
click at [242, 142] on textarea "R-404A per lb" at bounding box center [243, 151] width 170 height 29
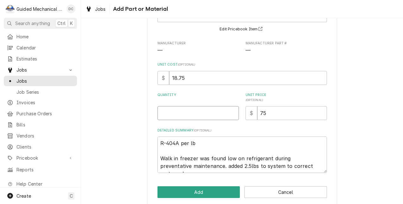
click at [185, 113] on input "Quantity" at bounding box center [199, 113] width 82 height 14
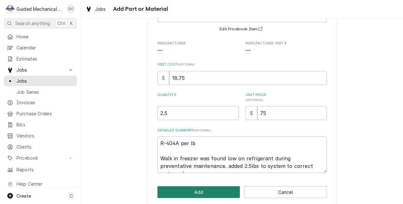
click at [221, 193] on button "Add" at bounding box center [199, 193] width 83 height 12
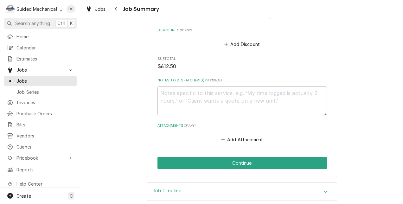
scroll to position [591, 0]
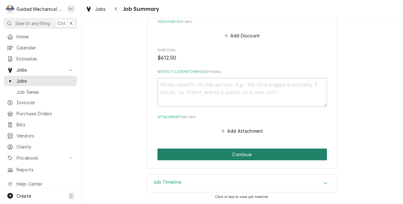
click at [257, 154] on button "Continue" at bounding box center [243, 155] width 170 height 12
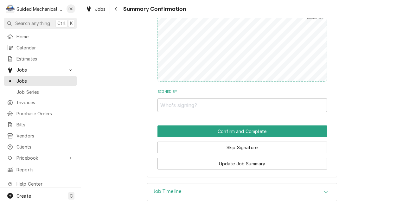
scroll to position [562, 0]
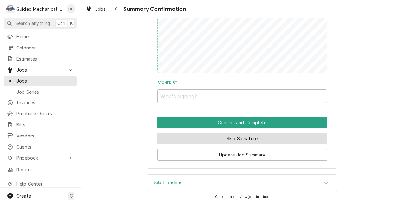
click at [268, 136] on button "Skip Signature" at bounding box center [243, 139] width 170 height 12
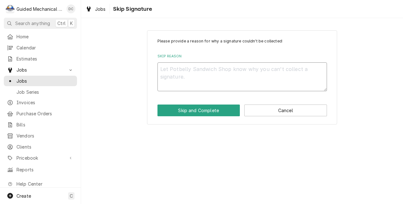
click at [233, 86] on textarea "Skip Reason" at bounding box center [243, 76] width 170 height 29
type textarea "x"
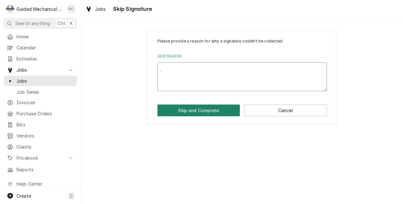
type textarea "."
click at [214, 114] on button "Skip and Complete" at bounding box center [199, 111] width 83 height 12
type textarea "x"
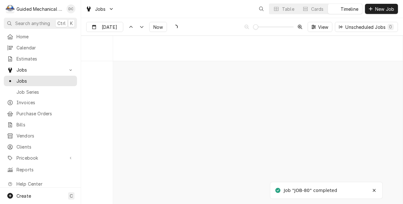
scroll to position [3082, 0]
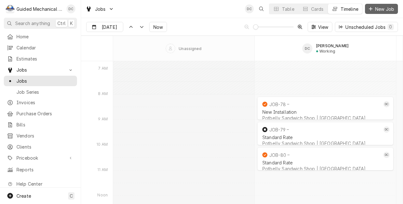
click at [376, 6] on span "New Job" at bounding box center [385, 9] width 22 height 7
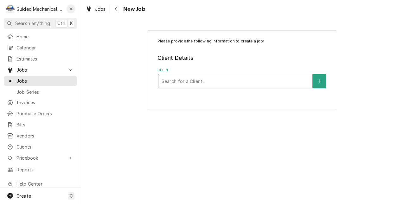
click at [251, 81] on div "Client" at bounding box center [236, 80] width 148 height 11
type input "po"
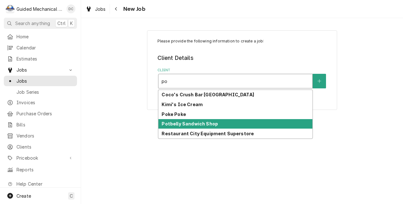
click at [237, 125] on div "Potbelly Sandwich Shop" at bounding box center [236, 124] width 154 height 10
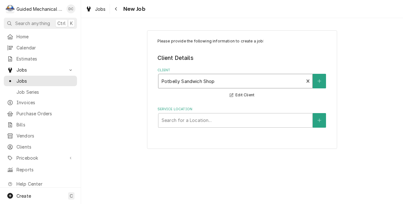
click at [240, 124] on div "Service Location" at bounding box center [236, 120] width 148 height 11
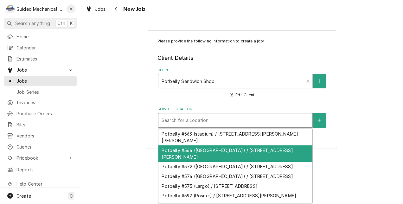
click at [239, 152] on div "Potbelly #564 ([GEOGRAPHIC_DATA]) / [STREET_ADDRESS][PERSON_NAME]" at bounding box center [236, 154] width 154 height 16
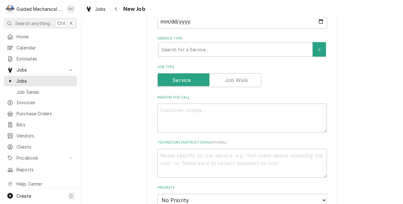
scroll to position [190, 0]
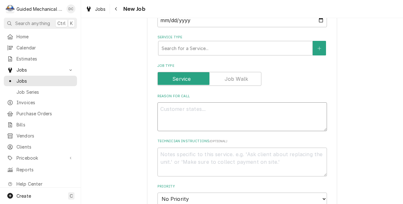
click at [231, 122] on textarea "Reason For Call" at bounding box center [243, 116] width 170 height 29
type textarea "x"
type textarea "s"
type textarea "x"
type textarea "sa"
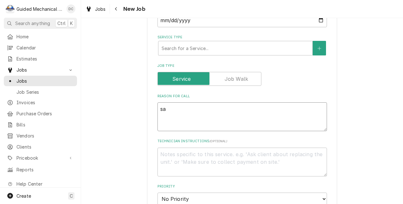
type textarea "x"
type textarea "san"
type textarea "x"
type textarea "sand"
type textarea "x"
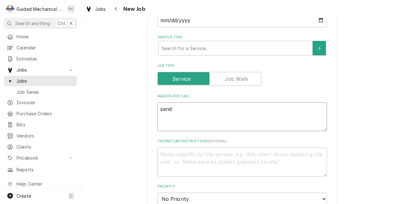
type textarea "sandw"
type textarea "x"
type textarea "sandwi"
type textarea "x"
type textarea "sandwic"
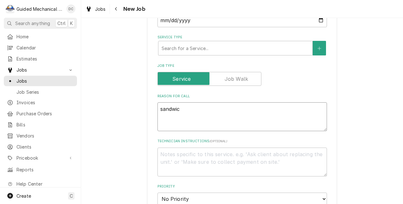
type textarea "x"
type textarea "sandwich"
type textarea "x"
type textarea "sandwich"
type textarea "x"
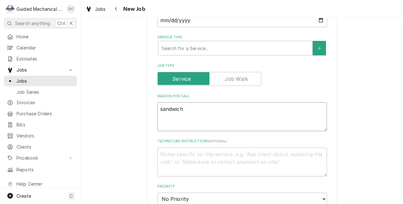
type textarea "sandwich p"
type textarea "x"
type textarea "sandwich pr"
type textarea "x"
type textarea "sandwich pre"
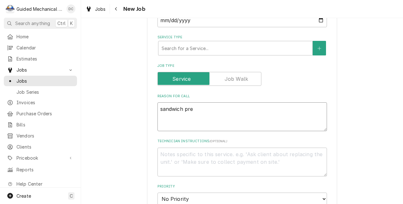
type textarea "x"
type textarea "sandwich prep"
type textarea "x"
type textarea "sandwich prep"
type textarea "x"
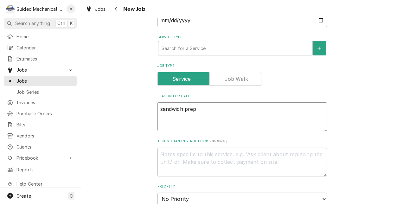
type textarea "sandwich prep c"
type textarea "x"
type textarea "sandwich prep co"
type textarea "x"
type textarea "sandwich prep coo"
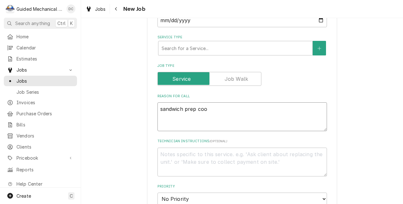
type textarea "x"
type textarea "sandwich prep cool"
type textarea "x"
type textarea "sandwich prep coole"
type textarea "x"
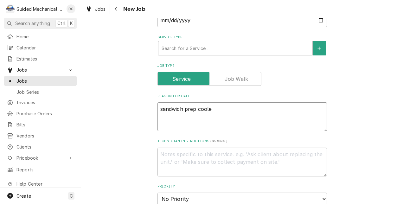
type textarea "sandwich prep cooler"
type textarea "x"
type textarea "sandwich prep cooler"
type textarea "x"
type textarea "sandwich prep cooler n"
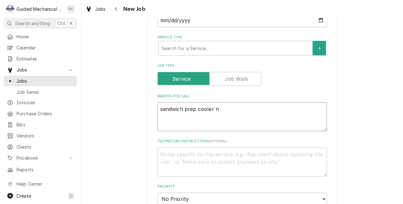
type textarea "x"
type textarea "sandwich prep cooler no"
type textarea "x"
type textarea "sandwich prep cooler not"
type textarea "x"
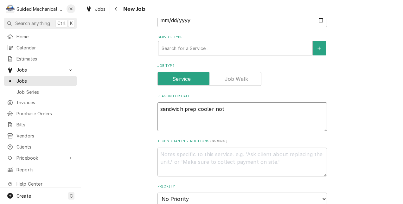
type textarea "sandwich prep cooler not"
type textarea "x"
type textarea "sandwich prep cooler not w"
type textarea "x"
type textarea "sandwich prep cooler not wo"
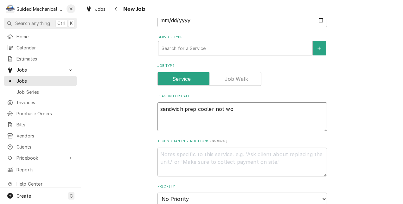
type textarea "x"
type textarea "sandwich prep cooler not wor"
type textarea "x"
type textarea "sandwich prep cooler not work"
type textarea "x"
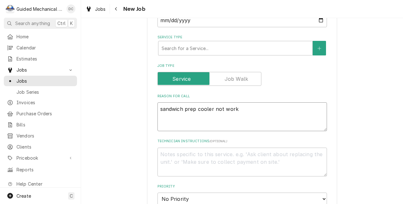
type textarea "sandwich prep cooler not worki"
type textarea "x"
type textarea "sandwich prep cooler not workin"
type textarea "x"
type textarea "sandwich prep cooler not working"
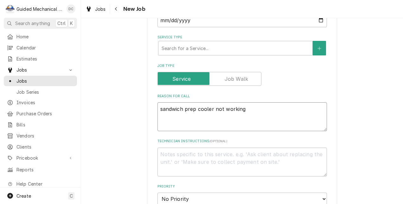
type textarea "x"
type textarea "sandwich prep cooler not working"
click at [280, 47] on div "Service Type" at bounding box center [236, 48] width 148 height 11
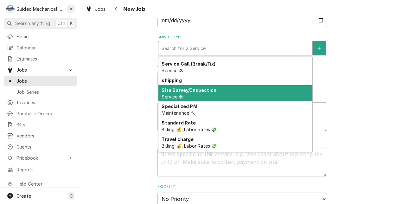
scroll to position [388, 0]
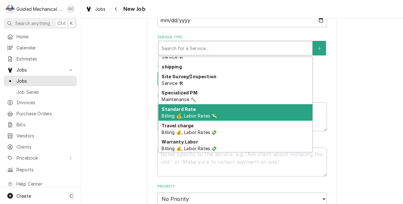
click at [235, 108] on div "Standard Rate Billing 💰, Labor Rates 💸" at bounding box center [236, 112] width 154 height 16
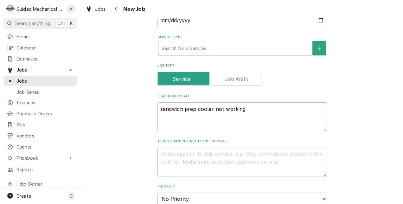
click at [280, 48] on div "Service Type" at bounding box center [236, 48] width 148 height 11
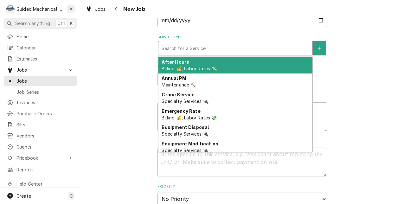
type textarea "x"
type input "s"
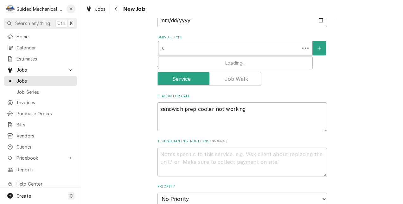
type textarea "x"
type input "se"
type textarea "x"
type input "ser"
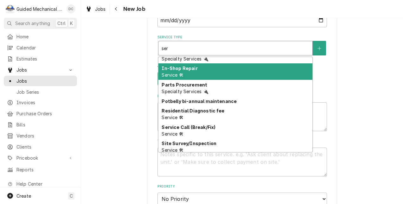
scroll to position [62, 0]
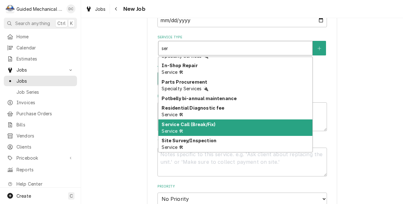
click at [210, 124] on strong "Service Call (Break/Fix)" at bounding box center [189, 124] width 54 height 5
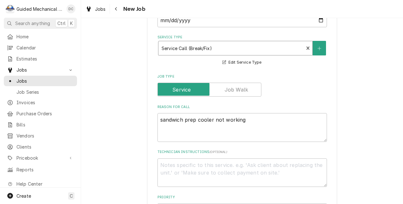
type textarea "x"
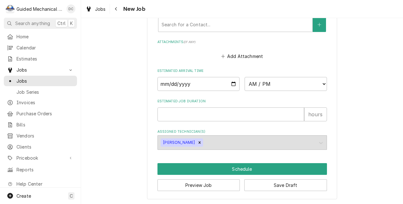
scroll to position [486, 0]
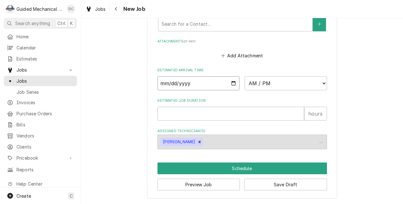
click at [233, 85] on input "Date" at bounding box center [199, 83] width 82 height 14
type input "2025-09-19"
type textarea "x"
click at [321, 81] on select "AM / PM 6:00 AM 6:15 AM 6:30 AM 6:45 AM 7:00 AM 7:15 AM 7:30 AM 7:45 AM 8:00 AM…" at bounding box center [286, 83] width 82 height 14
select select "08:00:00"
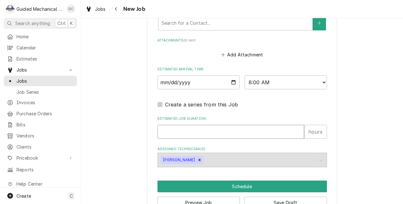
click at [239, 134] on input "Estimated Job Duration" at bounding box center [231, 132] width 147 height 14
type textarea "x"
type input "1"
type textarea "x"
type input "1"
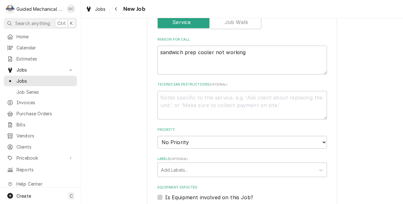
scroll to position [285, 0]
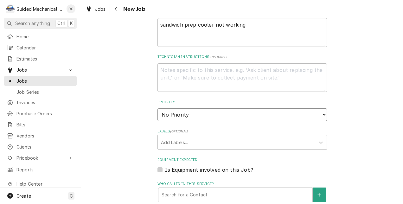
click at [232, 114] on select "No Priority Urgent High Medium Low" at bounding box center [243, 114] width 170 height 13
select select "1"
click at [158, 108] on select "No Priority Urgent High Medium Low" at bounding box center [243, 114] width 170 height 13
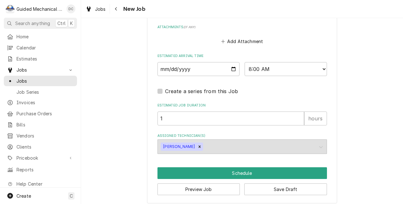
scroll to position [505, 0]
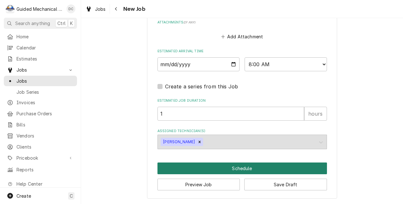
click at [262, 168] on button "Schedule" at bounding box center [243, 169] width 170 height 12
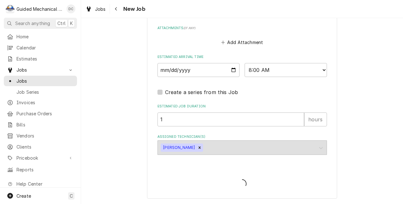
scroll to position [499, 0]
type textarea "x"
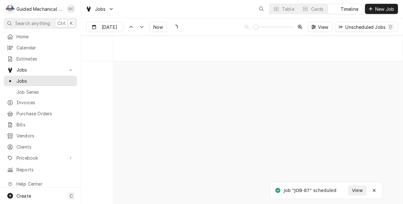
scroll to position [3082, 0]
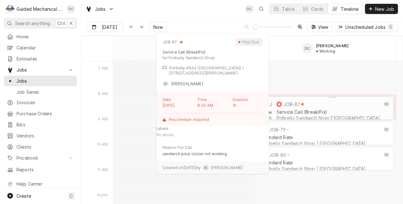
click at [298, 106] on div "JOB-87" at bounding box center [292, 104] width 16 height 5
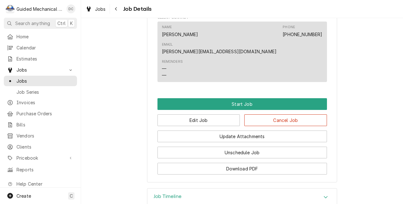
scroll to position [412, 0]
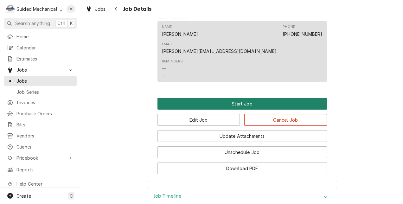
click at [266, 98] on button "Start Job" at bounding box center [243, 104] width 170 height 12
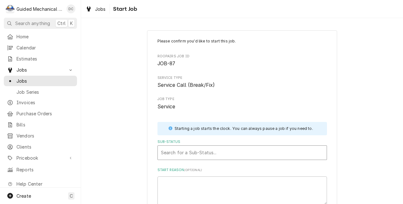
click at [199, 151] on div "Sub-Status" at bounding box center [242, 152] width 163 height 11
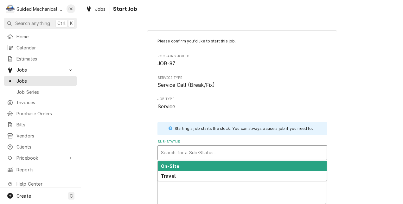
click at [207, 167] on div "On-Site" at bounding box center [242, 166] width 169 height 10
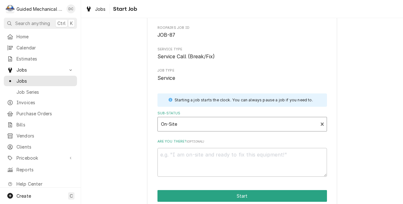
scroll to position [56, 0]
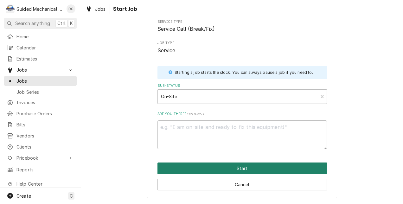
click at [251, 167] on button "Start" at bounding box center [243, 169] width 170 height 12
type textarea "x"
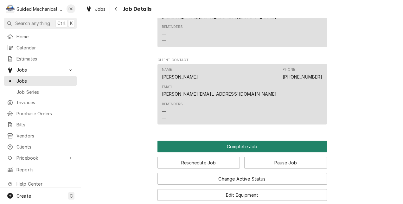
scroll to position [444, 0]
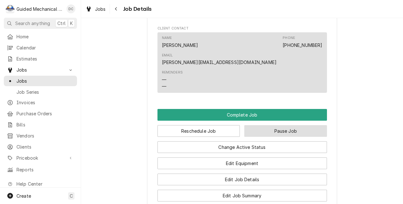
click at [266, 125] on button "Pause Job" at bounding box center [286, 131] width 83 height 12
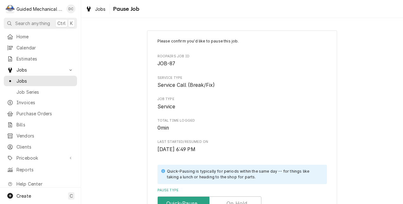
scroll to position [32, 0]
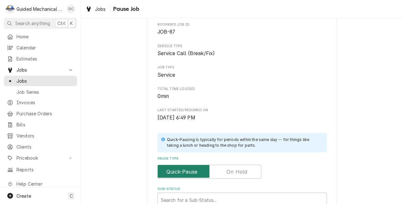
click at [245, 169] on input "Pause Type" at bounding box center [210, 172] width 98 height 14
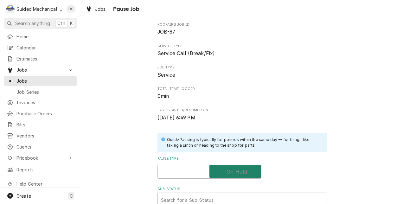
checkbox input "true"
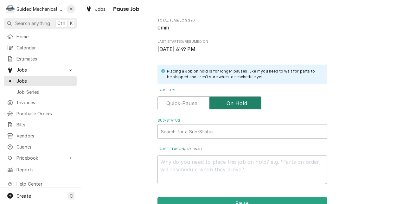
scroll to position [152, 0]
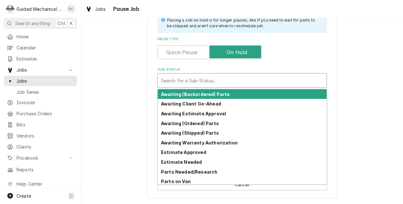
click at [184, 82] on div "Sub-Status" at bounding box center [242, 80] width 163 height 11
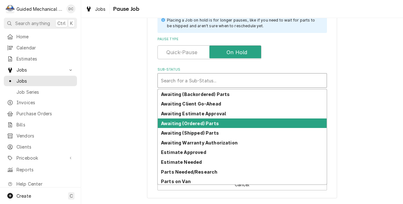
click at [211, 123] on strong "Awaiting (Ordered) Parts" at bounding box center [190, 123] width 58 height 5
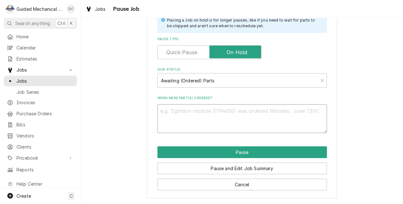
click at [222, 120] on textarea "When were part(s) ordered?" at bounding box center [243, 118] width 170 height 29
type textarea "x"
type textarea "p"
type textarea "x"
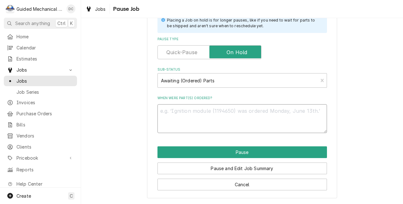
type textarea "c"
type textarea "x"
type textarea "co"
type textarea "x"
type textarea "con"
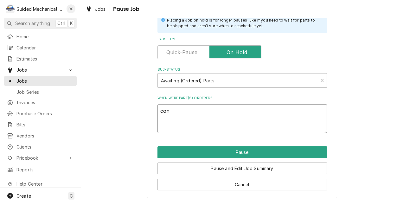
type textarea "x"
type textarea "cont"
type textarea "x"
type textarea "contr"
type textarea "x"
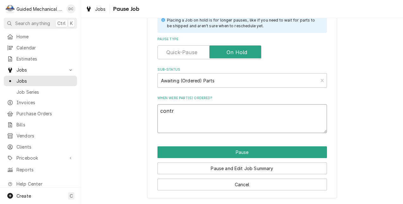
type textarea "contro"
type textarea "x"
type textarea "control"
type textarea "x"
type textarea "control"
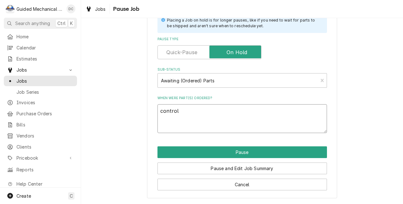
type textarea "x"
type textarea "control p"
type textarea "x"
type textarea "control pc"
type textarea "x"
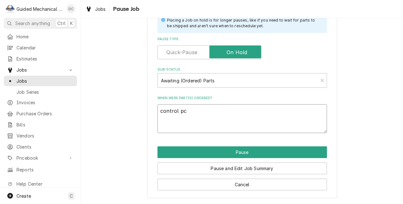
type textarea "control pcb"
type textarea "x"
type textarea "control pcb"
type textarea "x"
type textarea "control pcb o"
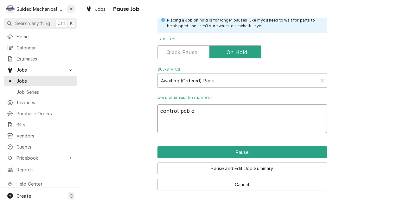
type textarea "x"
type textarea "control pcb or"
type textarea "x"
type textarea "control pcb ord"
type textarea "x"
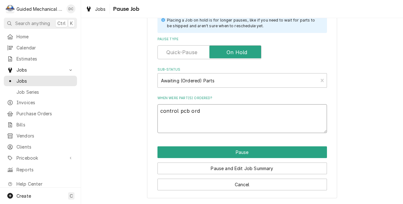
type textarea "control pcb orde"
type textarea "x"
type textarea "control pcb order"
type textarea "x"
type textarea "control pcb ordere"
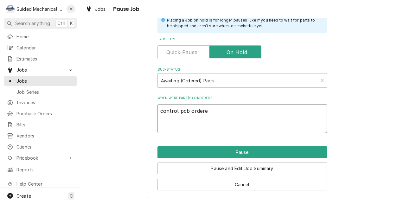
type textarea "x"
type textarea "control pcb ordered"
type textarea "x"
type textarea "control pcb ordered"
type textarea "x"
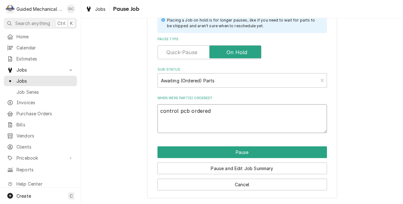
type textarea "control pcb ordered 2"
type textarea "x"
type textarea "control pcb ordered 2n"
type textarea "x"
type textarea "control pcb ordered 2nd"
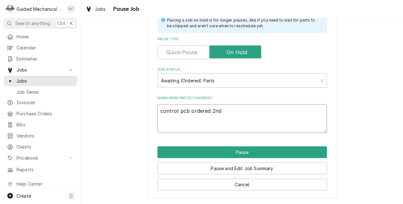
type textarea "x"
type textarea "control pcb ordered 2nd"
type textarea "x"
type textarea "control pcb ordered 2nd d"
type textarea "x"
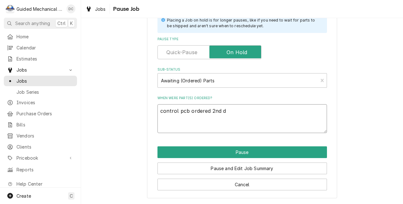
type textarea "control pcb ordered 2nd da"
type textarea "x"
type textarea "control pcb ordered 2nd day"
type textarea "x"
type textarea "control pcb ordered 2nd day"
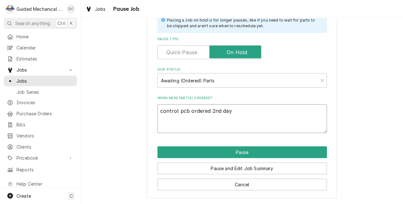
type textarea "x"
type textarea "control pcb ordered 2nd day a"
type textarea "x"
type textarea "control pcb ordered 2nd day ai"
type textarea "x"
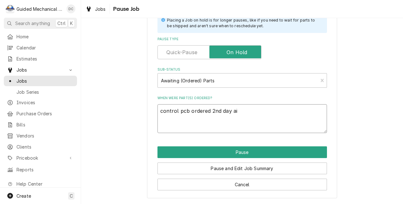
type textarea "control pcb ordered 2nd day air"
type textarea "x"
type textarea "control pcb ordered 2nd day air"
type textarea "x"
type textarea "control pcb ordered 2nd day air f"
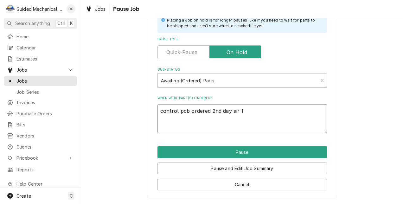
type textarea "x"
type textarea "control pcb ordered 2nd day air fr"
type textarea "x"
type textarea "control pcb ordered 2nd day air fro"
type textarea "x"
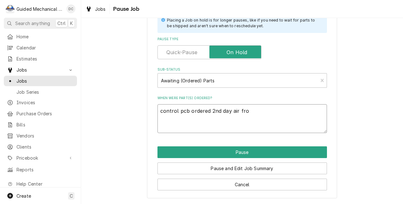
type textarea "control pcb ordered 2nd day air from"
type textarea "x"
type textarea "control pcb ordered 2nd day air from"
type textarea "x"
type textarea "control pcb ordered 2nd day air from p"
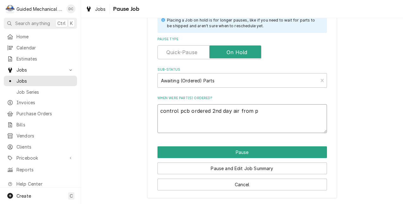
type textarea "x"
type textarea "control pcb ordered 2nd day air from [GEOGRAPHIC_DATA]"
type textarea "x"
type textarea "control pcb ordered 2nd day air from par"
type textarea "x"
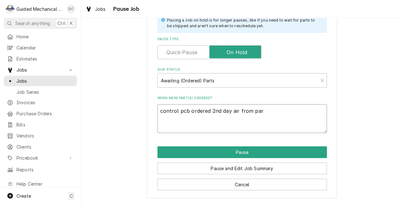
type textarea "control pcb ordered 2nd day air from part"
type textarea "x"
type textarea "control pcb ordered 2nd day air from parts"
type textarea "x"
type textarea "control pcb ordered 2nd day air from parts"
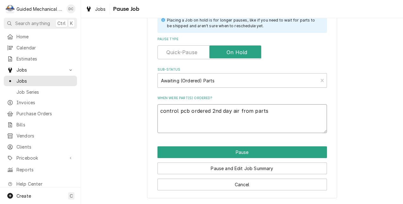
type textarea "x"
type textarea "control pcb ordered 2nd day air from parts"
type textarea "x"
type textarea "control pcb ordered 2nd day air from part"
type textarea "x"
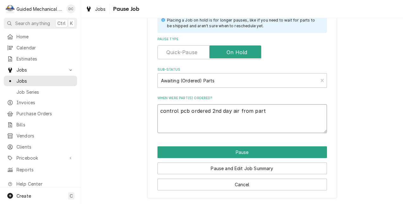
type textarea "control pcb ordered 2nd day air from par"
type textarea "x"
type textarea "control pcb ordered 2nd day air from [GEOGRAPHIC_DATA]"
type textarea "x"
type textarea "control pcb ordered 2nd day air from p"
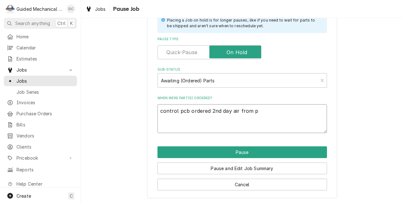
type textarea "x"
type textarea "control pcb ordered 2nd day air from"
type textarea "x"
type textarea "control pcb ordered 2nd day air from P"
type textarea "x"
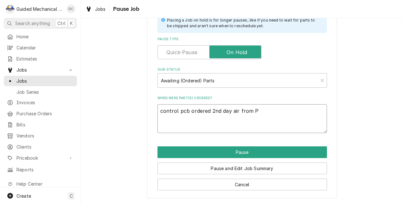
type textarea "control pcb ordered 2nd day air from [GEOGRAPHIC_DATA]"
type textarea "x"
type textarea "control pcb ordered 2nd day air from Par"
type textarea "x"
type textarea "control pcb ordered 2nd day air from Part"
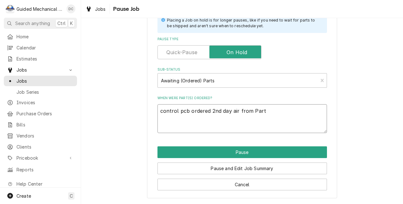
type textarea "x"
type textarea "control pcb ordered 2nd day air from Parts"
type textarea "x"
type textarea "control pcb ordered 2nd day air from PartsF"
type textarea "x"
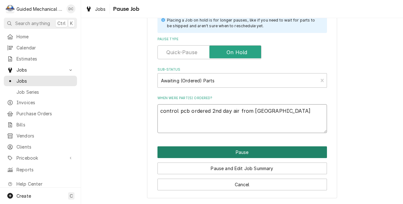
type textarea "control pcb ordered 2nd day air from [GEOGRAPHIC_DATA]"
click at [244, 152] on button "Pause" at bounding box center [243, 153] width 170 height 12
type textarea "x"
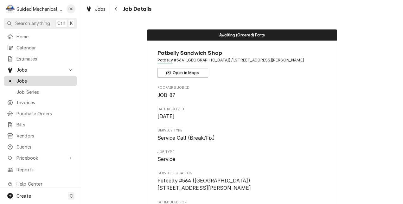
click at [57, 78] on span "Jobs" at bounding box center [44, 81] width 57 height 7
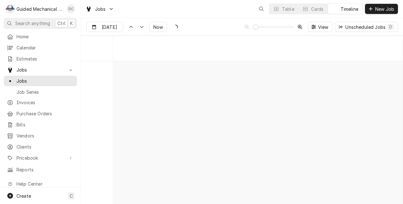
scroll to position [3082, 0]
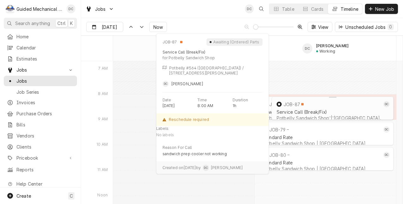
click at [292, 106] on div "JOB-87" at bounding box center [292, 104] width 16 height 5
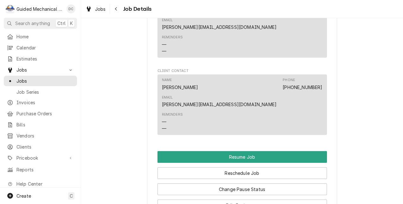
scroll to position [444, 0]
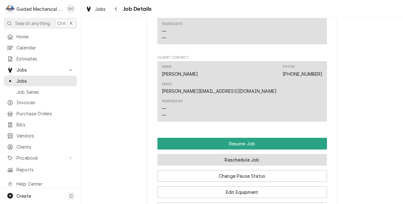
click at [234, 154] on button "Reschedule Job" at bounding box center [243, 160] width 170 height 12
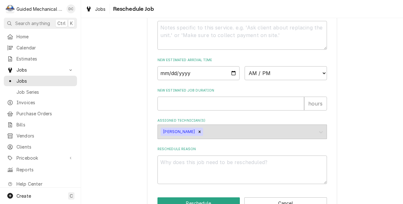
scroll to position [254, 0]
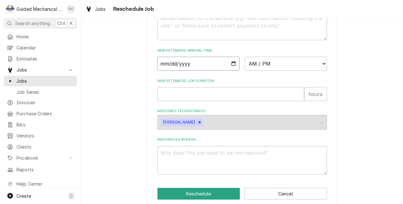
click at [231, 71] on input "Date" at bounding box center [199, 64] width 82 height 14
type input "2025-09-24"
type textarea "x"
click at [321, 71] on select "AM / PM 6:00 AM 6:15 AM 6:30 AM 6:45 AM 7:00 AM 7:15 AM 7:30 AM 7:45 AM 8:00 AM…" at bounding box center [286, 64] width 82 height 14
select select "07:00:00"
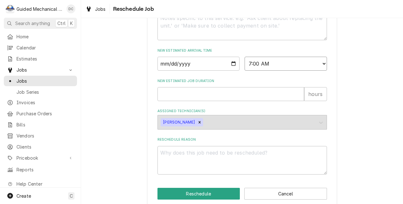
click at [245, 64] on select "AM / PM 6:00 AM 6:15 AM 6:30 AM 6:45 AM 7:00 AM 7:15 AM 7:30 AM 7:45 AM 8:00 AM…" at bounding box center [286, 64] width 82 height 14
click at [216, 197] on button "Reschedule" at bounding box center [199, 194] width 83 height 12
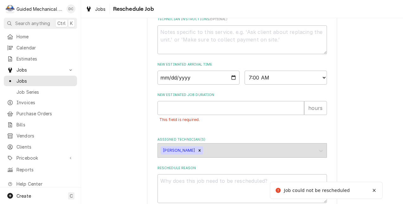
scroll to position [253, 0]
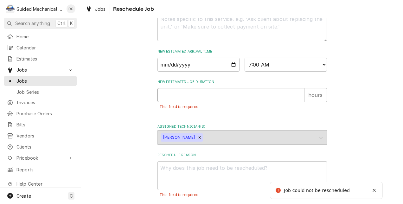
click at [224, 102] on input "New Estimated Job Duration" at bounding box center [231, 95] width 147 height 14
type textarea "x"
type input "1"
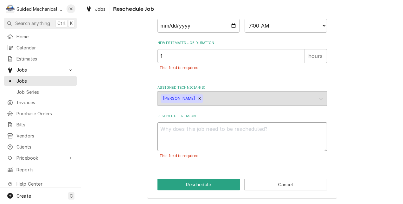
click at [226, 134] on textarea "Reschedule Reason" at bounding box center [243, 136] width 170 height 29
type textarea "x"
type textarea "p"
type textarea "x"
type textarea "pa"
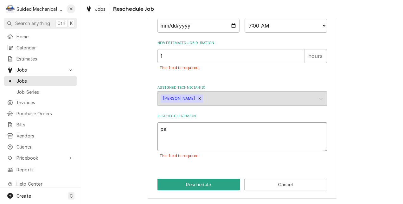
type textarea "x"
type textarea "par"
type textarea "x"
type textarea "part"
type textarea "x"
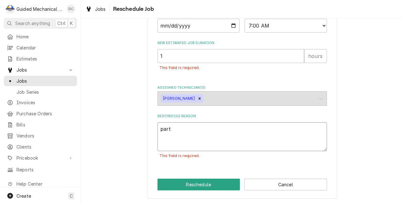
type textarea "parts"
type textarea "x"
type textarea "parts"
type textarea "x"
type textarea "parts e"
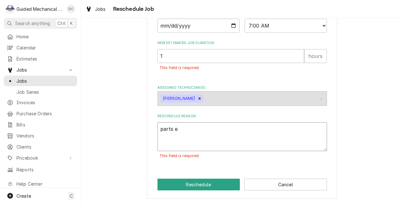
type textarea "x"
type textarea "parts ex"
type textarea "x"
type textarea "parts exp"
type textarea "x"
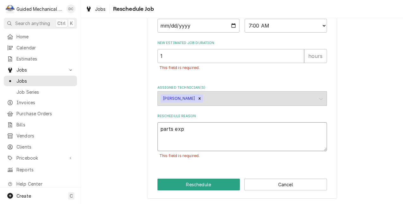
type textarea "parts expe"
type textarea "x"
type textarea "parts expec"
type textarea "x"
type textarea "parts expect"
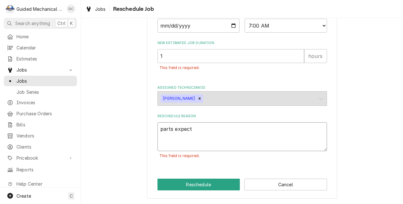
type textarea "x"
type textarea "parts expecte"
type textarea "x"
type textarea "parts expected"
type textarea "x"
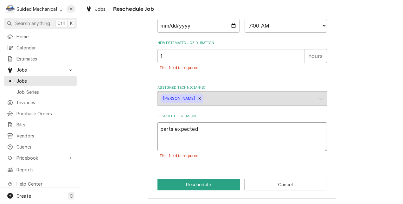
type textarea "parts expected"
type textarea "x"
type textarea "parts expected t"
type textarea "x"
type textarea "parts expected to"
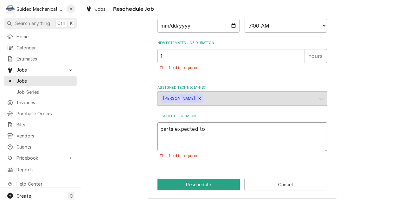
type textarea "x"
type textarea "parts expected to"
type textarea "x"
type textarea "parts expected to b"
type textarea "x"
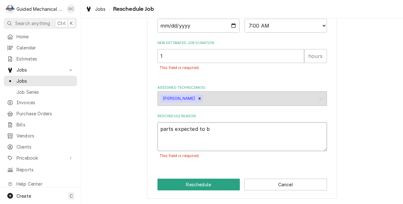
type textarea "parts expected to be"
type textarea "x"
type textarea "parts expected to be"
type textarea "x"
type textarea "parts expected to be i"
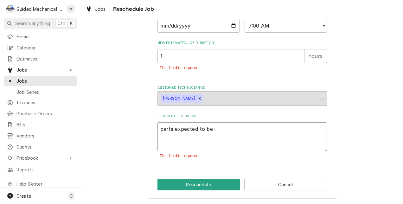
type textarea "x"
type textarea "parts expected to be in"
type textarea "x"
type textarea "parts expected to be in"
type textarea "x"
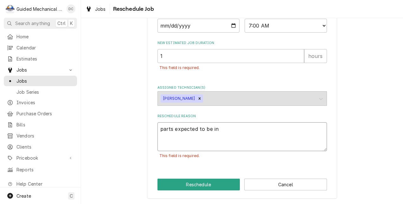
type textarea "parts expected to be in 9"
type textarea "x"
type textarea "parts expected to be in 9-"
type textarea "x"
type textarea "parts expected to be in 9-2"
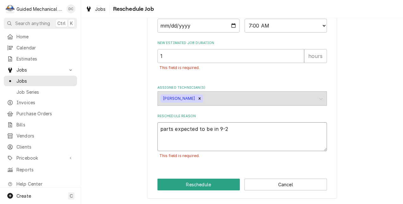
type textarea "x"
type textarea "parts expected to be in 9-23"
type textarea "x"
type textarea "parts expected to be in 9-23-"
type textarea "x"
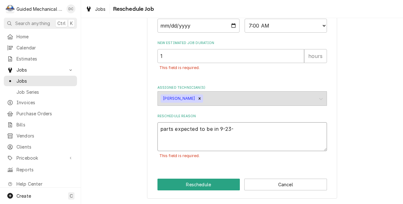
type textarea "parts expected to be in 9-23-2"
type textarea "x"
type textarea "parts expected to be in 9-23-25"
click at [215, 185] on button "Reschedule" at bounding box center [199, 185] width 83 height 12
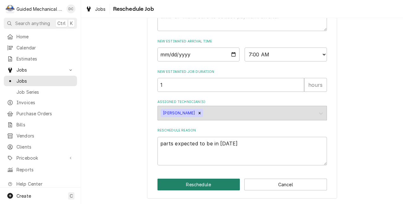
scroll to position [271, 0]
type textarea "x"
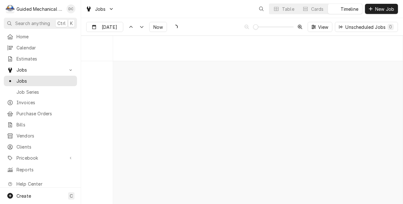
scroll to position [3082, 0]
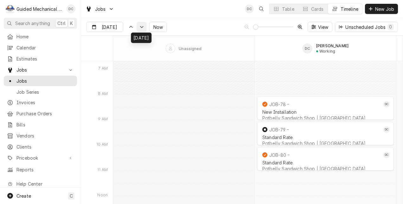
click at [141, 30] on button "Dynamic Content Wrapper" at bounding box center [142, 27] width 10 height 10
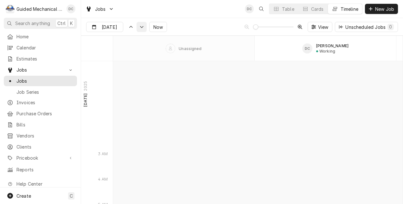
scroll to position [3656, 0]
click at [106, 26] on input "Sep 20" at bounding box center [101, 28] width 28 height 12
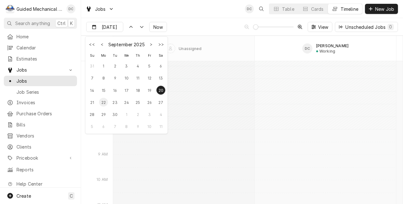
click at [103, 102] on div "22" at bounding box center [103, 102] width 9 height 9
type input "[DATE]"
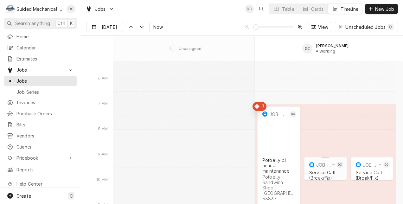
click at [330, 165] on div "JOB-85" at bounding box center [324, 164] width 15 height 5
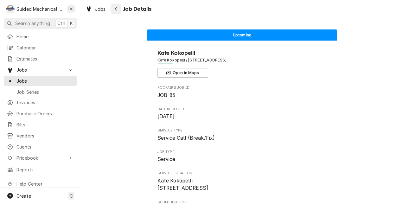
click at [117, 10] on icon "Navigate back" at bounding box center [116, 9] width 3 height 4
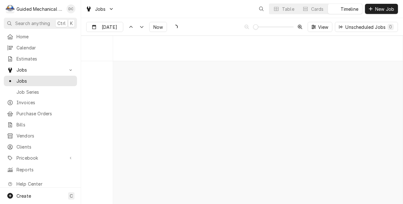
scroll to position [3085, 0]
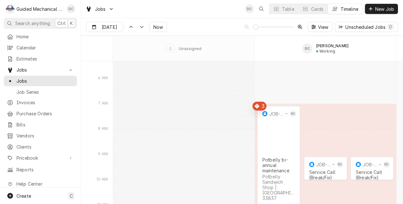
drag, startPoint x: 331, startPoint y: 170, endPoint x: 333, endPoint y: 174, distance: 4.6
click at [326, 163] on div "JOB-86" at bounding box center [324, 164] width 15 height 5
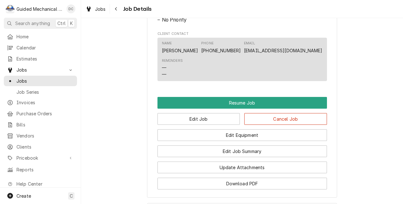
scroll to position [476, 0]
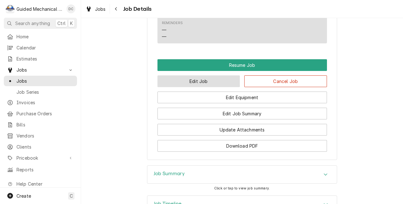
click at [208, 87] on button "Edit Job" at bounding box center [199, 81] width 83 height 12
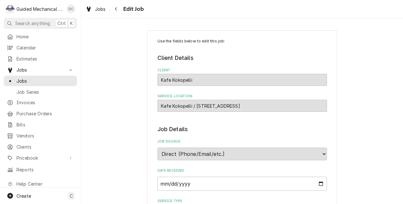
type textarea "x"
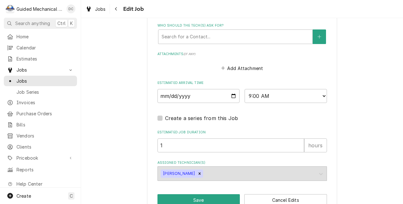
scroll to position [444, 0]
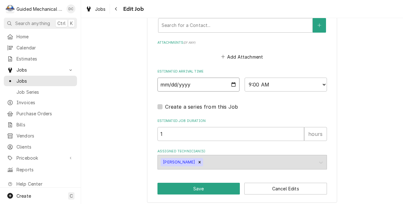
click at [231, 85] on input "[DATE]" at bounding box center [199, 85] width 82 height 14
type input "[DATE]"
click at [222, 193] on button "Save" at bounding box center [199, 189] width 83 height 12
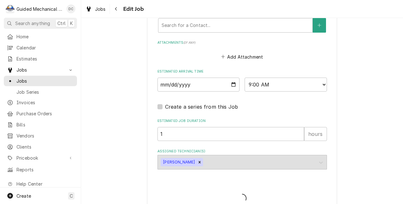
type textarea "x"
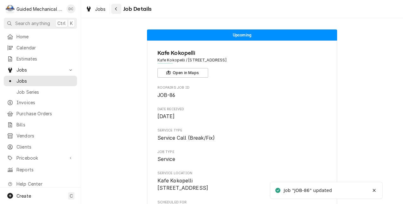
click at [119, 11] on div "Navigate back" at bounding box center [116, 9] width 6 height 6
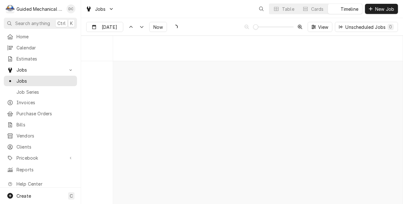
scroll to position [3085, 0]
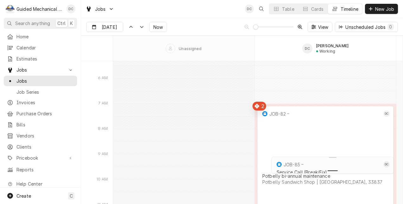
click at [324, 169] on div "Dynamic Content Wrapper" at bounding box center [333, 170] width 125 height 8
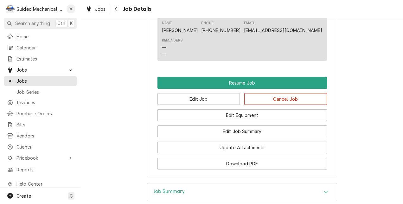
scroll to position [508, 0]
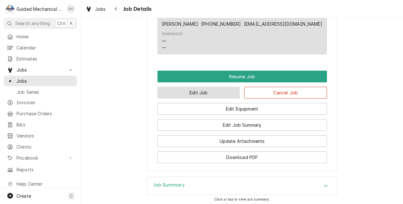
click at [226, 99] on button "Edit Job" at bounding box center [199, 93] width 83 height 12
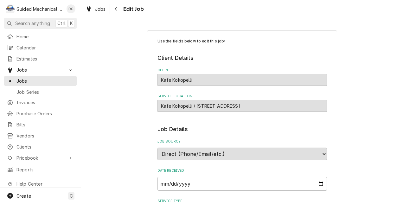
type textarea "x"
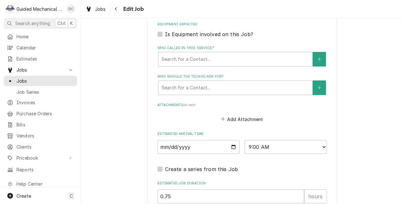
scroll to position [412, 0]
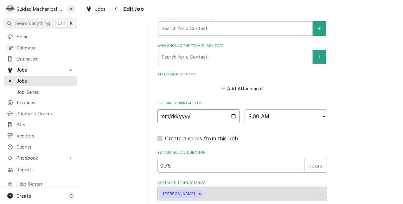
click at [231, 118] on input "2025-09-22" at bounding box center [199, 116] width 82 height 14
type input "2025-09-23"
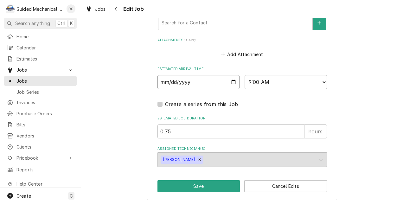
scroll to position [449, 0]
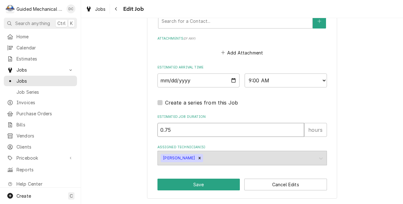
drag, startPoint x: 199, startPoint y: 130, endPoint x: 148, endPoint y: 129, distance: 50.8
type textarea "x"
type input "1"
type textarea "x"
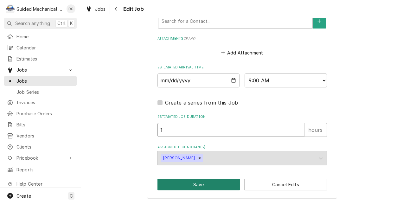
type input "1"
click at [193, 188] on button "Save" at bounding box center [199, 185] width 83 height 12
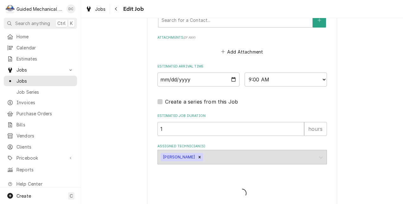
type textarea "x"
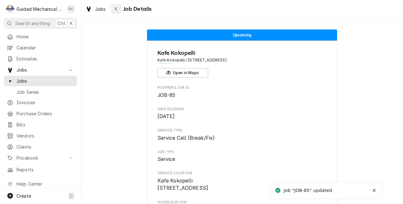
click at [118, 8] on div "Navigate back" at bounding box center [116, 9] width 6 height 6
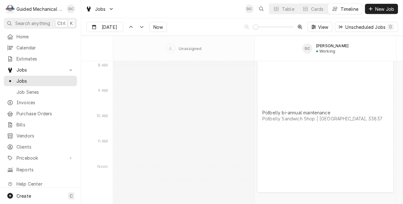
scroll to position [3117, 0]
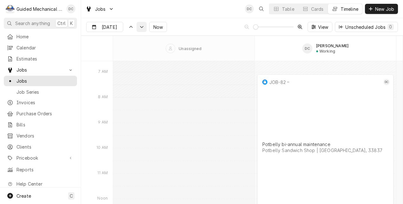
click at [141, 29] on div "Dynamic Content Wrapper" at bounding box center [142, 27] width 6 height 6
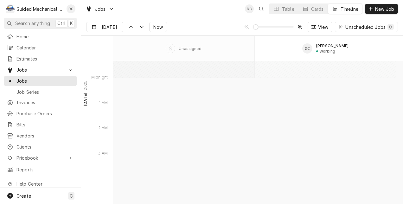
scroll to position [3694, 0]
type input "[DATE]"
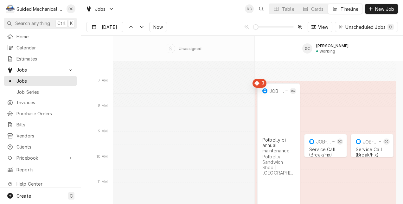
scroll to position [3725, 0]
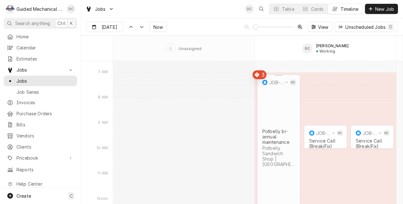
drag, startPoint x: 277, startPoint y: 107, endPoint x: 289, endPoint y: 122, distance: 19.2
click at [288, 122] on div "JOB-83 DC Potbelly bi-annual maintenance Potbelly Sandwich Shop | Plant City, 3…" at bounding box center [279, 144] width 43 height 138
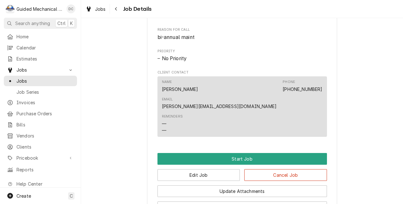
scroll to position [285, 0]
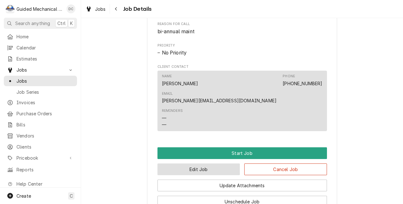
click at [176, 164] on button "Edit Job" at bounding box center [199, 170] width 83 height 12
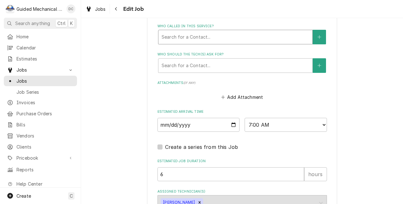
scroll to position [444, 0]
click at [231, 126] on input "[DATE]" at bounding box center [199, 124] width 82 height 14
type textarea "x"
type input "[DATE]"
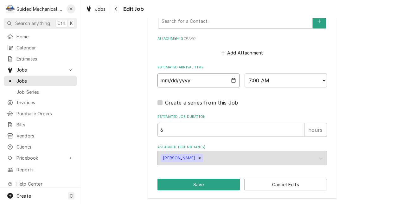
scroll to position [489, 0]
click at [198, 183] on button "Save" at bounding box center [199, 185] width 83 height 12
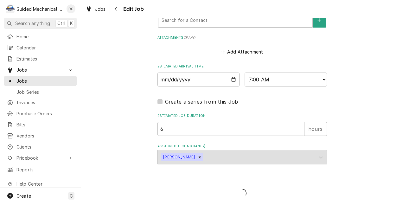
type textarea "x"
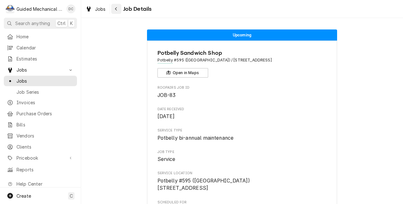
click at [119, 12] on button "Navigate back" at bounding box center [116, 9] width 10 height 10
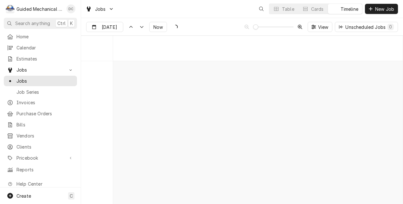
scroll to position [3085, 0]
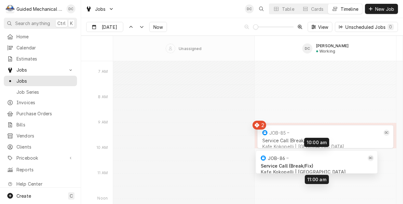
drag, startPoint x: 320, startPoint y: 135, endPoint x: 305, endPoint y: 161, distance: 29.9
click at [305, 161] on div "9:00 AM 10:00 AM JOB-85 DC Service Call (Break/Fix) Kafe Kokopelli | [GEOGRAPHI…" at bounding box center [258, 170] width 290 height 6389
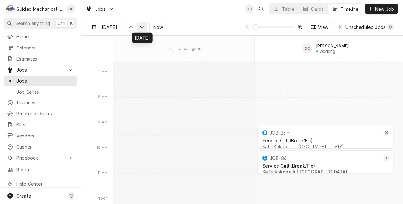
click at [140, 27] on icon "Dynamic Content Wrapper" at bounding box center [141, 27] width 3 height 2
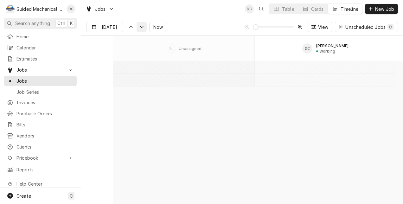
scroll to position [3662, 0]
type input "Sep 24"
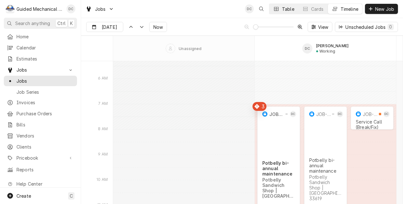
click at [287, 9] on div "Table" at bounding box center [288, 9] width 12 height 7
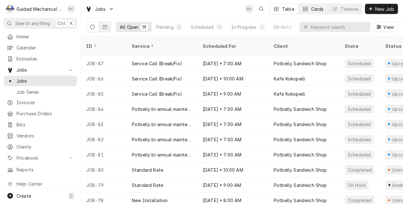
click at [318, 8] on div "Cards" at bounding box center [318, 9] width 13 height 7
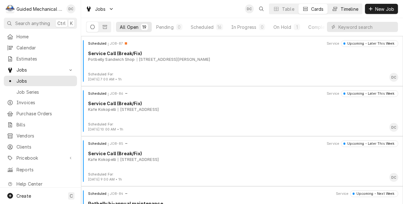
click at [348, 8] on div "Timeline" at bounding box center [350, 9] width 18 height 7
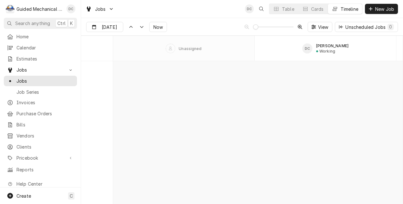
scroll to position [3078, 0]
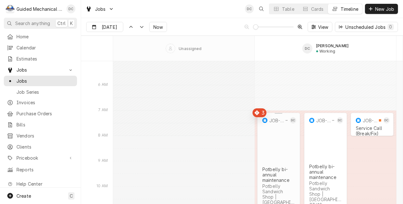
drag, startPoint x: 272, startPoint y: 143, endPoint x: 272, endPoint y: 150, distance: 7.3
click at [272, 184] on div "Potbelly Sandwich Shop | Plant City, 33563" at bounding box center [279, 195] width 33 height 22
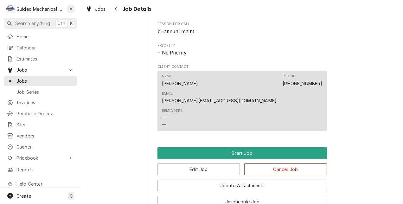
scroll to position [317, 0]
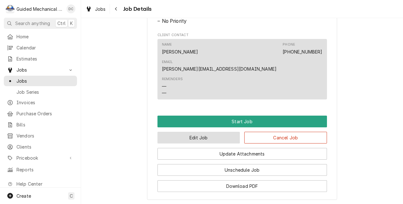
click at [229, 132] on button "Edit Job" at bounding box center [199, 138] width 83 height 12
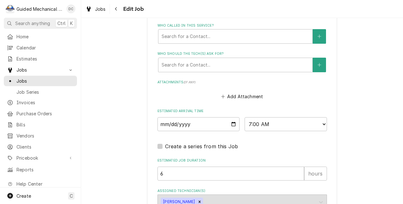
scroll to position [476, 0]
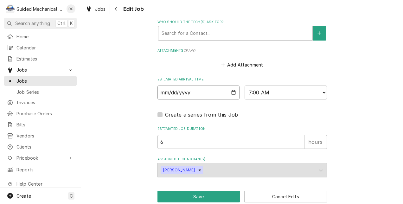
click at [232, 94] on input "2025-09-24" at bounding box center [199, 93] width 82 height 14
type textarea "x"
type input "2025-09-25"
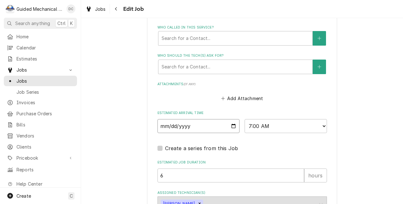
scroll to position [489, 0]
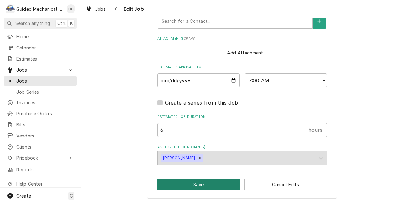
click at [200, 186] on button "Save" at bounding box center [199, 185] width 83 height 12
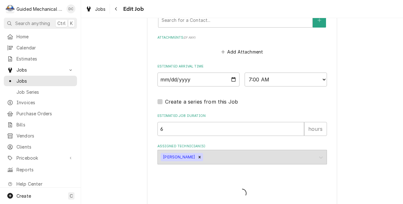
type textarea "x"
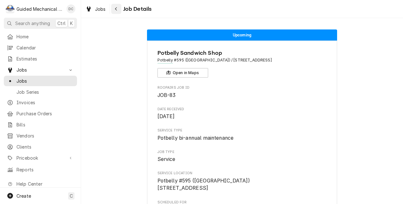
click at [116, 8] on icon "Navigate back" at bounding box center [116, 8] width 2 height 3
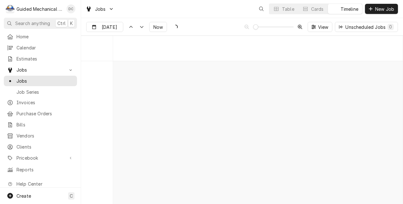
scroll to position [3085, 0]
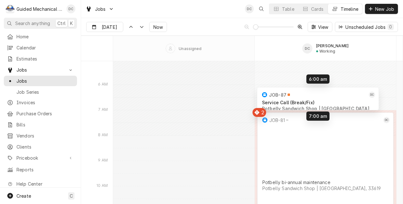
drag, startPoint x: 318, startPoint y: 122, endPoint x: 303, endPoint y: 95, distance: 30.4
click at [303, 95] on div "7:00 AM 1:00 PM JOB-81 DC Potbelly bi-annual maintenance Potbelly Sandwich Shop…" at bounding box center [258, 170] width 290 height 6389
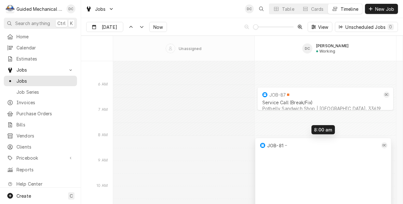
drag, startPoint x: 308, startPoint y: 120, endPoint x: 306, endPoint y: 143, distance: 22.6
click at [306, 143] on div "8:00 AM 2:00 PM JOB-81 DC Potbelly bi-annual maintenance Potbelly Sandwich Shop…" at bounding box center [258, 170] width 290 height 6389
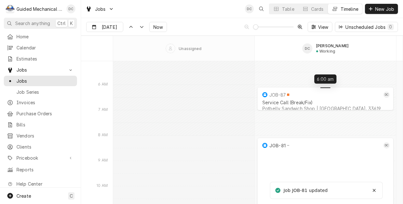
drag, startPoint x: 312, startPoint y: 93, endPoint x: 311, endPoint y: 89, distance: 3.3
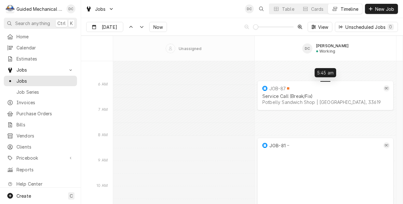
drag, startPoint x: 312, startPoint y: 94, endPoint x: 305, endPoint y: 87, distance: 9.2
drag, startPoint x: 296, startPoint y: 101, endPoint x: 290, endPoint y: 82, distance: 20.1
click at [289, 82] on div "JOB-87 DC Service Call (Break/Fix) Potbelly Sandwich Shop | [GEOGRAPHIC_DATA], …" at bounding box center [326, 95] width 136 height 29
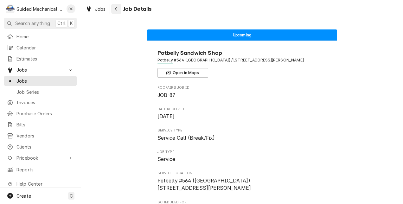
click at [116, 10] on icon "Navigate back" at bounding box center [116, 8] width 2 height 3
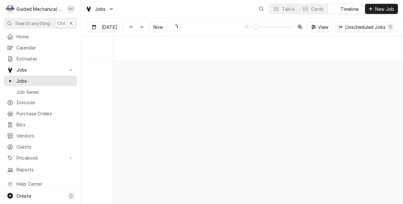
scroll to position [3085, 0]
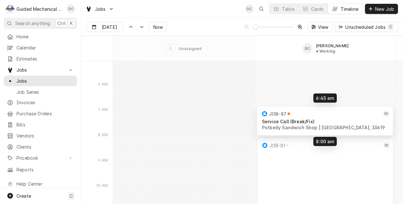
drag, startPoint x: 299, startPoint y: 89, endPoint x: 299, endPoint y: 112, distance: 23.5
click at [299, 112] on div "6:45 AM 8:00 AM JOB-87 DC Service Call (Break/Fix) Potbelly Sandwich Shop | [GE…" at bounding box center [258, 170] width 290 height 6389
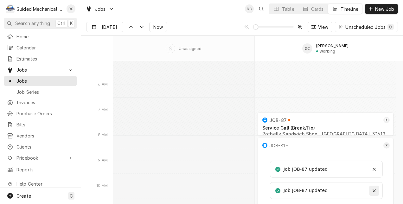
click at [377, 193] on div "Notifications alt+T" at bounding box center [374, 191] width 6 height 6
click at [377, 193] on div "Notifications alt+T" at bounding box center [374, 190] width 6 height 6
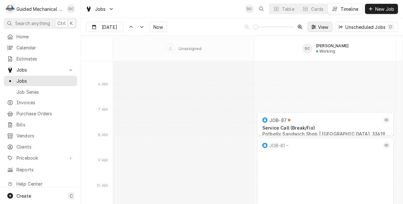
click at [322, 26] on span "View" at bounding box center [323, 27] width 13 height 7
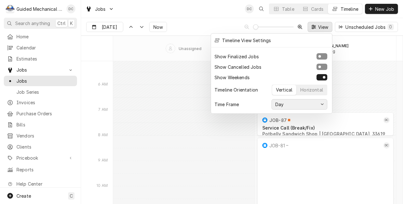
click at [322, 103] on icon "button" at bounding box center [322, 104] width 3 height 4
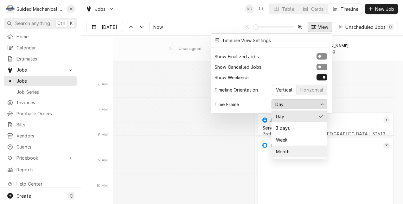
click at [294, 151] on div "Month" at bounding box center [299, 151] width 49 height 7
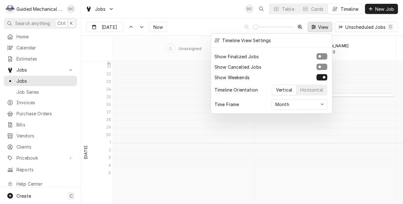
scroll to position [3049, 0]
type input "[DATE]"
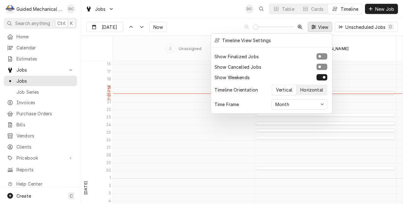
click at [313, 88] on div "Horizontal" at bounding box center [312, 90] width 23 height 7
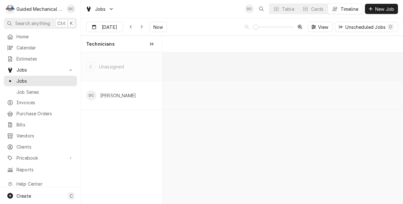
scroll to position [0, 4770]
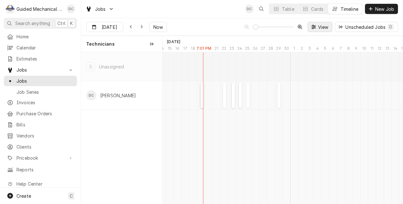
click at [326, 26] on span "View" at bounding box center [323, 27] width 13 height 7
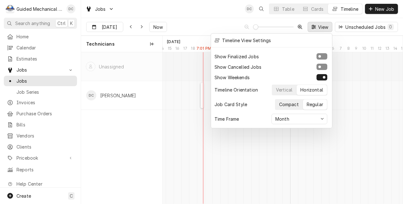
click at [295, 104] on div "Compact" at bounding box center [289, 104] width 20 height 7
click at [320, 106] on div "Regular" at bounding box center [315, 104] width 16 height 7
click at [322, 117] on icon "button" at bounding box center [322, 119] width 3 height 4
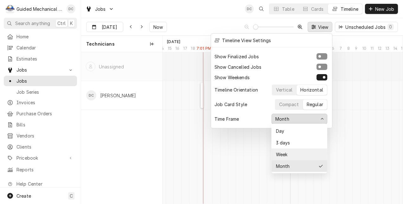
click at [301, 151] on div "Week" at bounding box center [299, 154] width 49 height 7
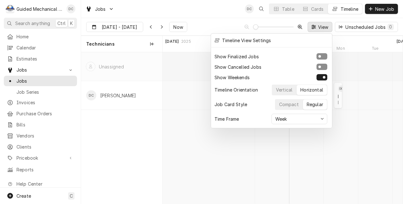
scroll to position [0, 4846]
click at [372, 97] on div at bounding box center [201, 102] width 403 height 204
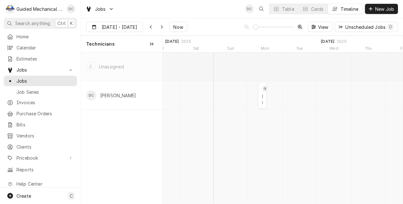
click at [283, 158] on div "7:00 AM 1:00 PM JOB-82 DC Potbelly bi-annual maintenance Potbelly Sandwich Shop…" at bounding box center [283, 128] width 240 height 152
drag, startPoint x: 226, startPoint y: 41, endPoint x: 301, endPoint y: 43, distance: 74.9
click at [301, 43] on div "[DATE]" at bounding box center [333, 39] width 241 height 9
drag, startPoint x: 305, startPoint y: 44, endPoint x: 218, endPoint y: 40, distance: 87.0
click at [224, 40] on div "[DATE] [DATE] Fri Sat Sun Mon Tue Wed Thu Fri" at bounding box center [265, 44] width 9897 height 18
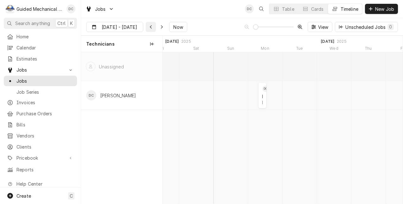
click at [149, 27] on div "Dynamic Content Wrapper" at bounding box center [151, 27] width 6 height 6
drag, startPoint x: 356, startPoint y: 39, endPoint x: 295, endPoint y: 29, distance: 61.5
click at [295, 29] on div "Jobs DC Table Cards Timeline New Job [DATE] - Sep [DATE] Now View Unscheduled J…" at bounding box center [242, 102] width 322 height 204
click at [161, 24] on div "Dynamic Content Wrapper" at bounding box center [162, 27] width 6 height 6
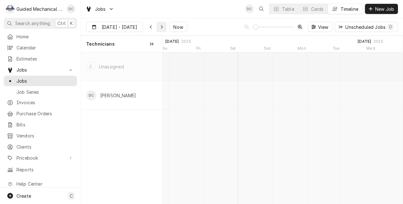
scroll to position [0, 4874]
click at [148, 27] on div "Dynamic Content Wrapper" at bounding box center [151, 27] width 6 height 6
